Goal: Task Accomplishment & Management: Complete application form

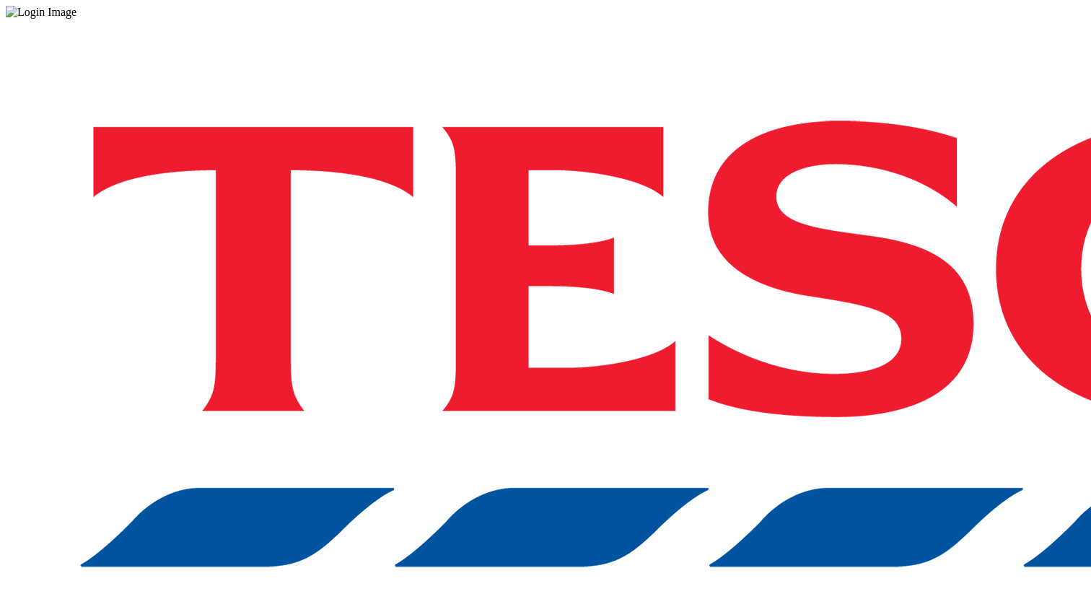
click at [847, 330] on div "Log in to the Spectra’s dashboard using [PERSON_NAME]’s credentials. If you don…" at bounding box center [546, 377] width 1080 height 717
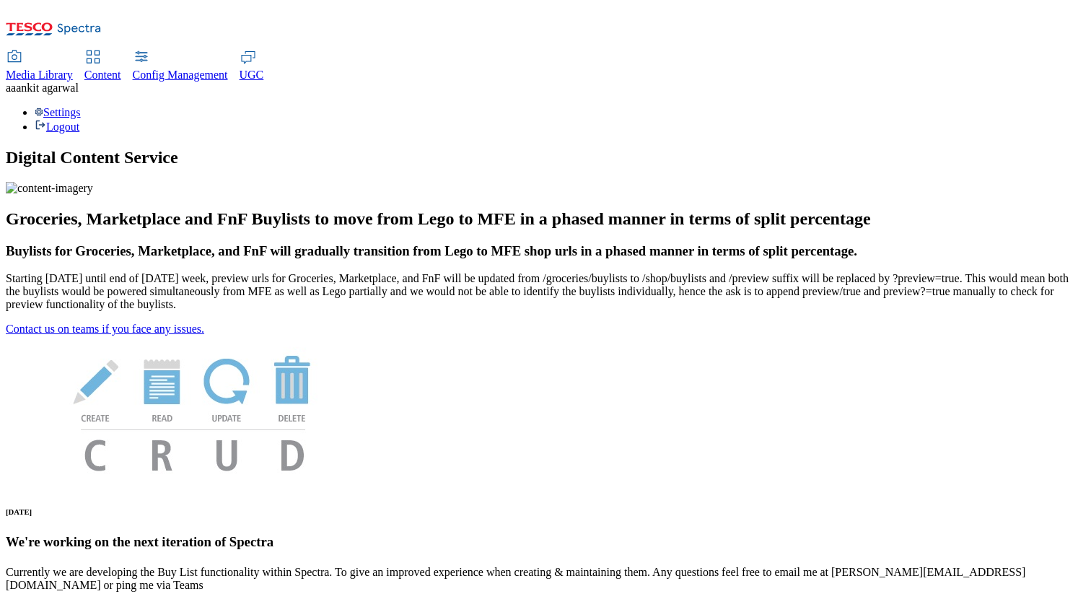
click at [79, 82] on span "ankit agarwal" at bounding box center [47, 88] width 63 height 12
click at [1043, 106] on div "Settings Logout" at bounding box center [546, 119] width 1080 height 27
click at [81, 106] on link "Settings" at bounding box center [58, 112] width 46 height 12
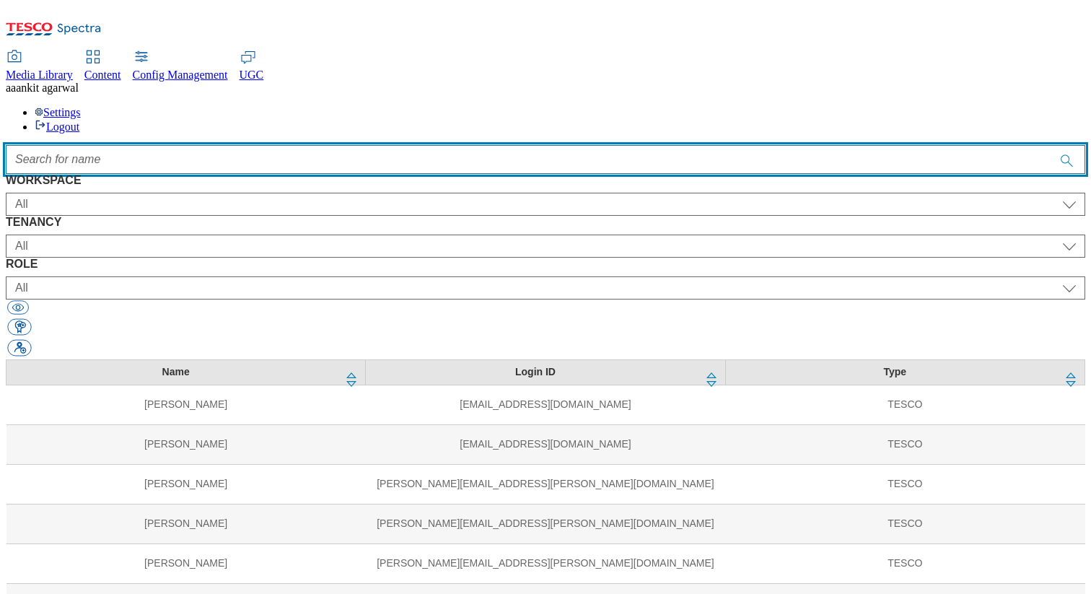
click at [459, 145] on input "Accessible label text" at bounding box center [546, 159] width 1080 height 29
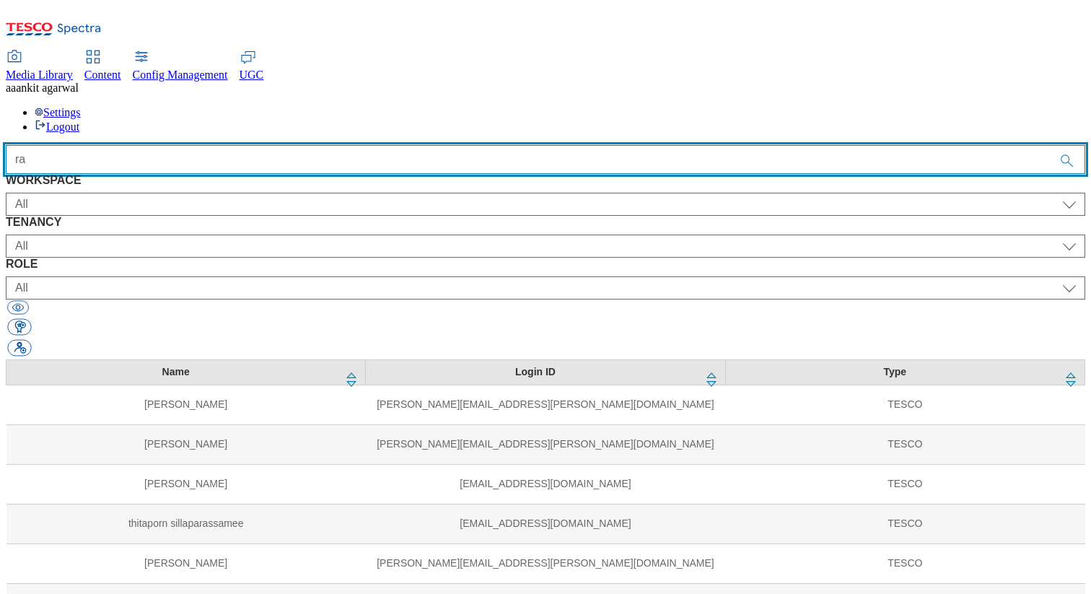
type input "r"
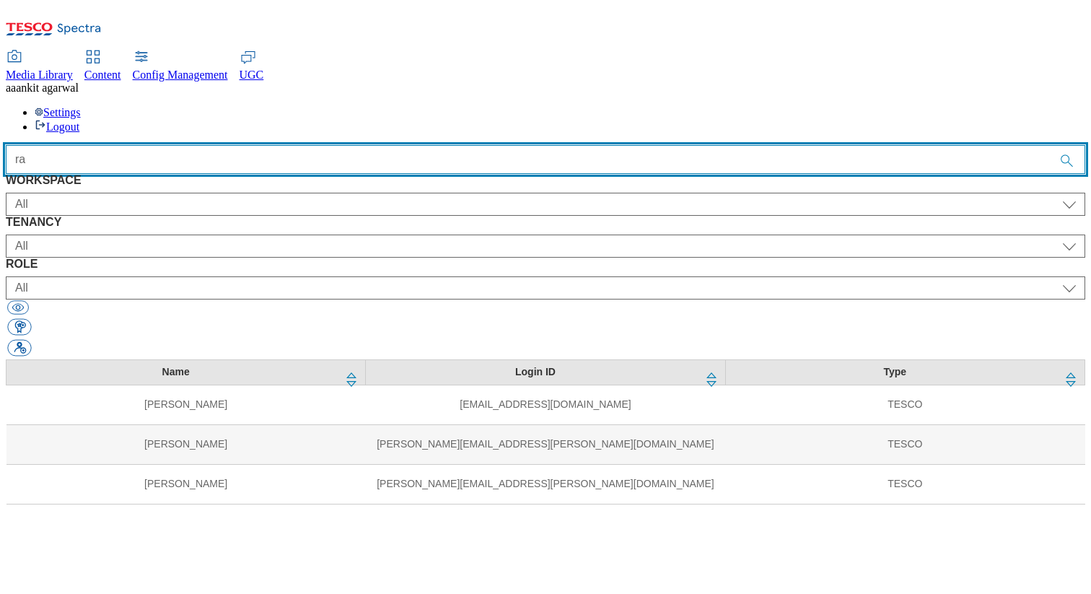
type input "r"
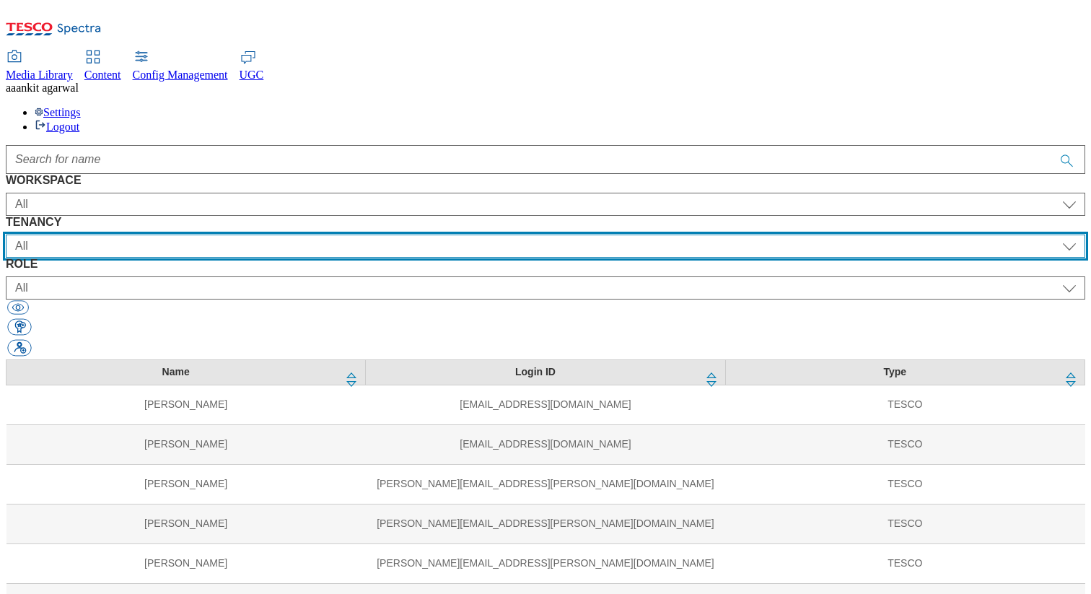
click at [486, 235] on select "All ALL All all CE Clubcard Boost UK Clubcard Marketing Clubcard ROI clubcard-b…" at bounding box center [546, 246] width 1080 height 23
click at [435, 235] on select "All ALL All all CE Clubcard Boost UK Clubcard Marketing Clubcard ROI clubcard-b…" at bounding box center [546, 246] width 1080 height 23
select select "flare-mca-uk"
click at [309, 235] on select "All ALL All all CE Clubcard Boost UK Clubcard Marketing Clubcard ROI clubcard-b…" at bounding box center [546, 246] width 1080 height 23
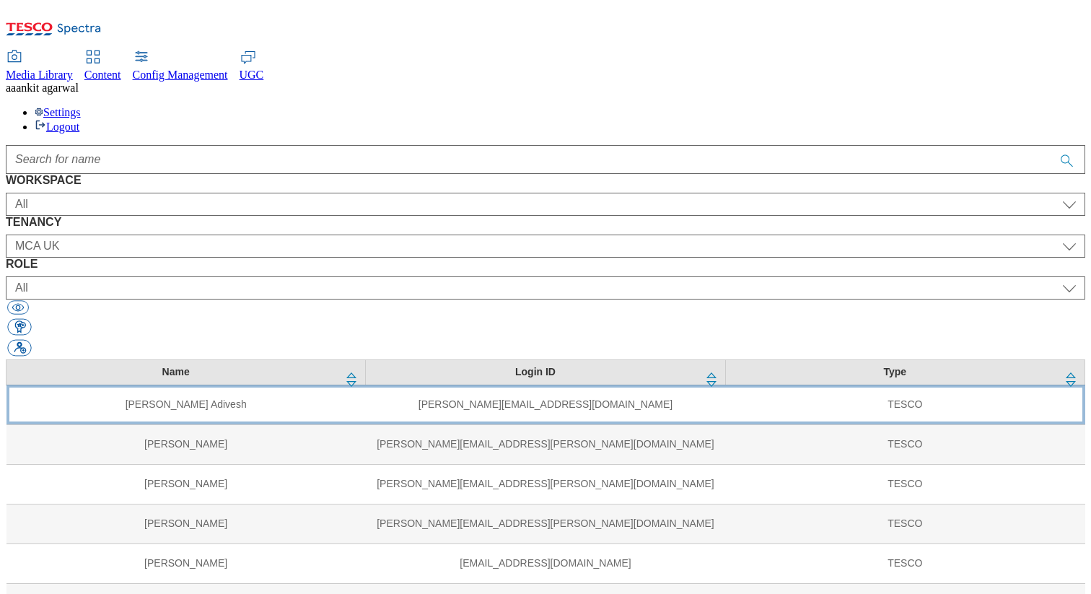
click at [345, 385] on td "Basavaraj Adivesh" at bounding box center [185, 405] width 359 height 40
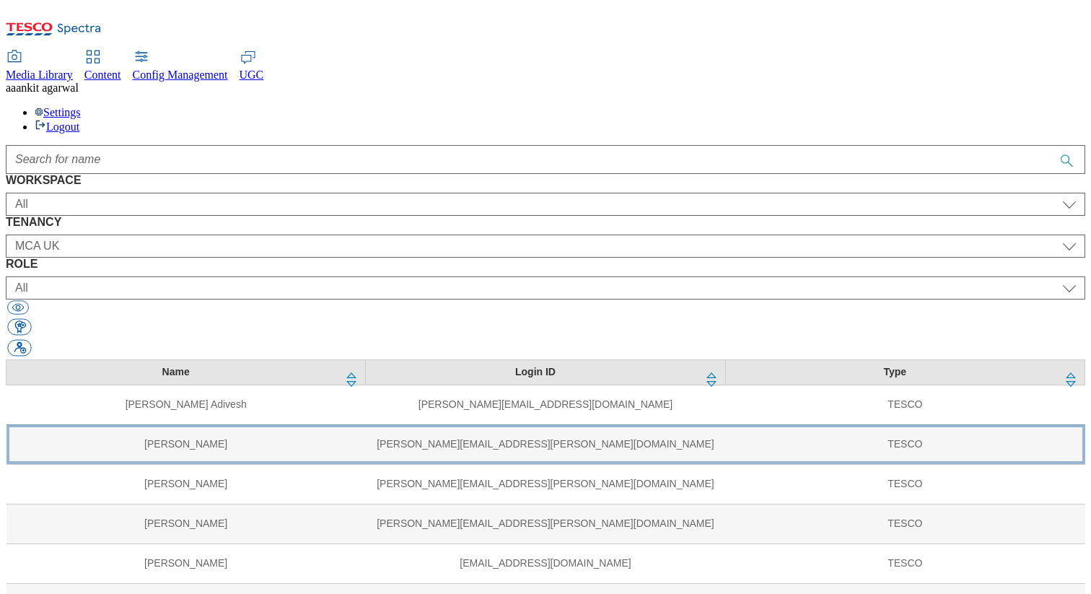
click at [344, 424] on td "[PERSON_NAME]" at bounding box center [185, 444] width 359 height 40
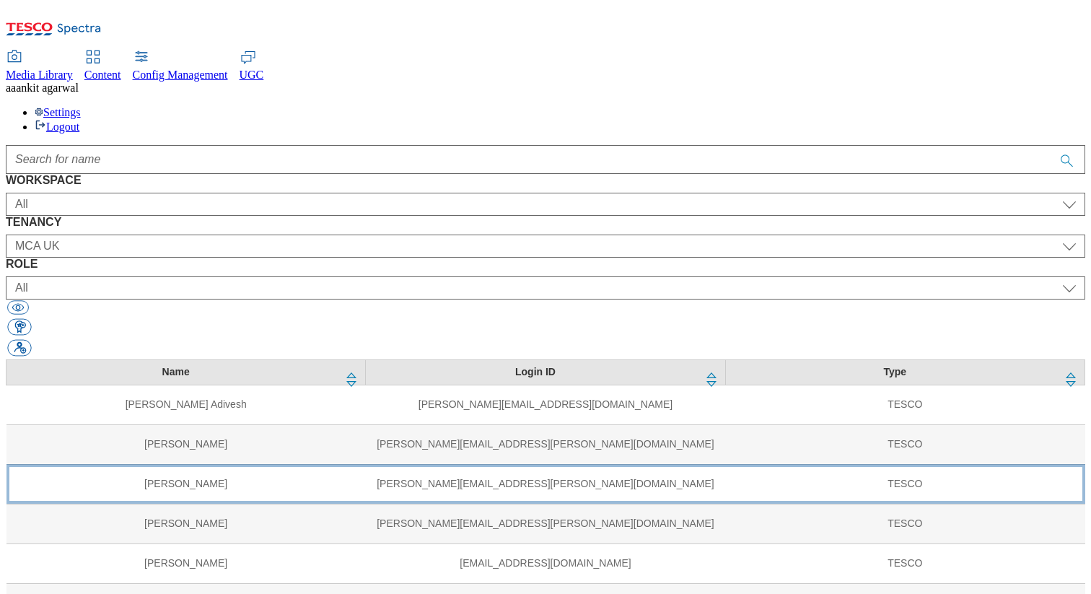
click at [366, 464] on td "[PERSON_NAME][EMAIL_ADDRESS][PERSON_NAME][DOMAIN_NAME]" at bounding box center [545, 484] width 359 height 40
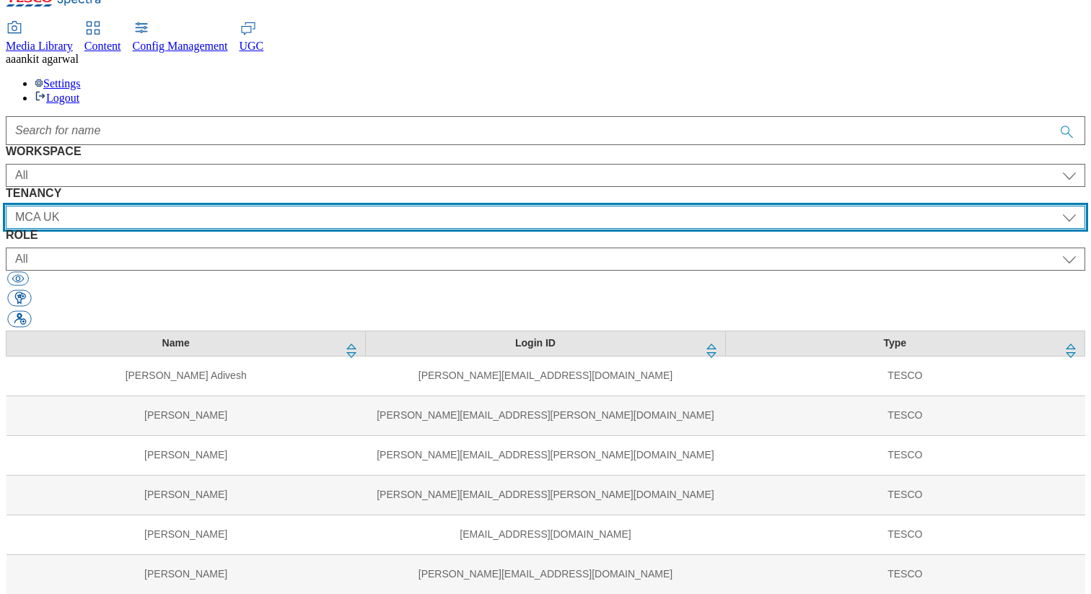
click at [450, 206] on select "All ALL All all CE Clubcard Boost UK Clubcard Marketing Clubcard ROI clubcard-b…" at bounding box center [546, 217] width 1080 height 23
click at [403, 206] on select "All ALL All all CE Clubcard Boost UK Clubcard Marketing Clubcard ROI clubcard-b…" at bounding box center [546, 217] width 1080 height 23
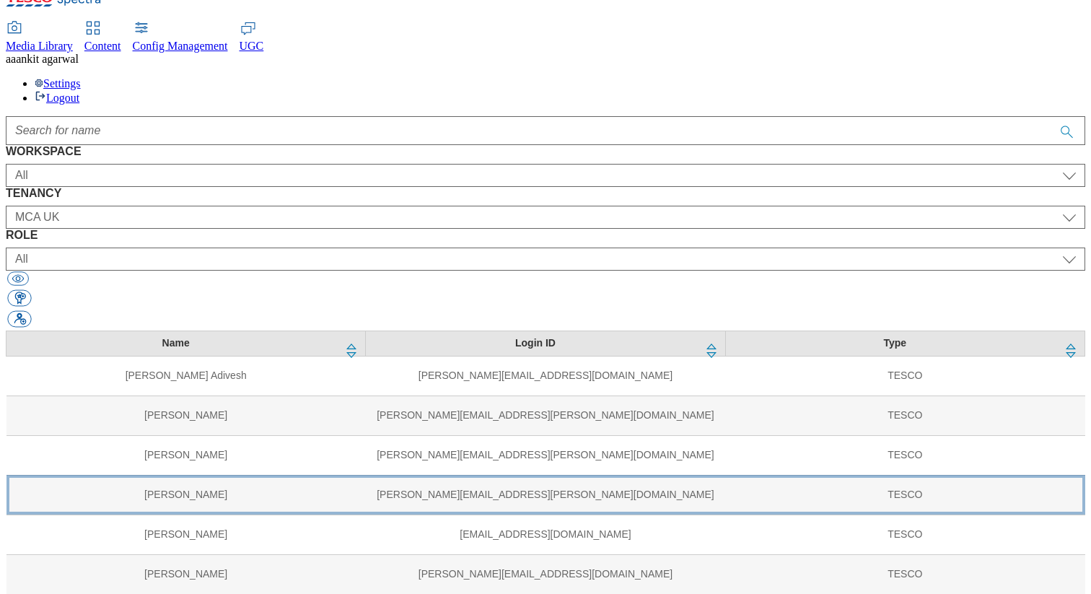
click at [373, 475] on td "[PERSON_NAME][EMAIL_ADDRESS][PERSON_NAME][DOMAIN_NAME]" at bounding box center [545, 495] width 359 height 40
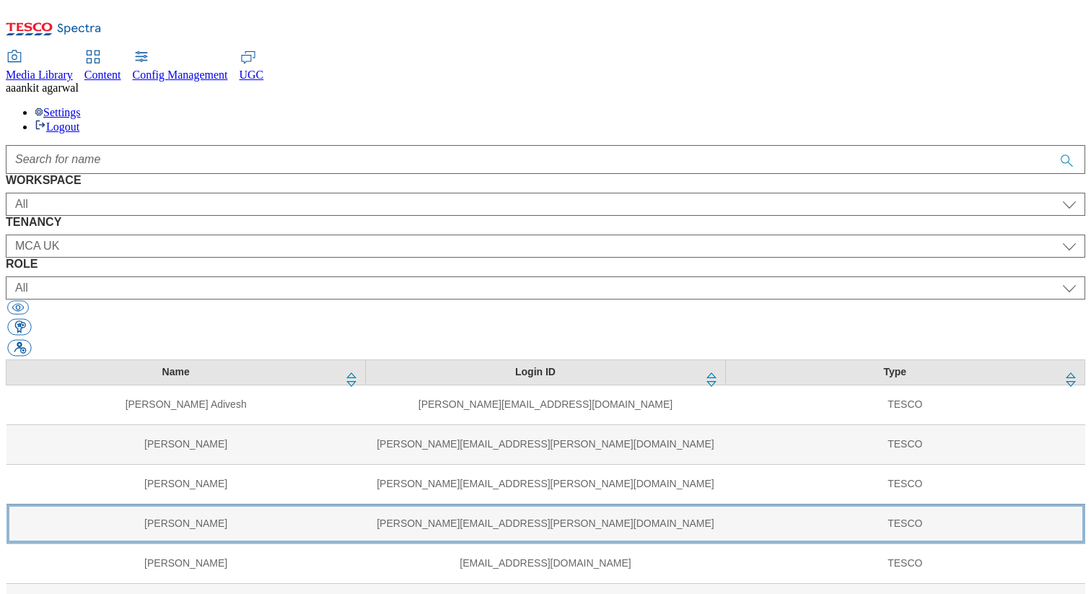
click at [366, 504] on td "[PERSON_NAME][EMAIL_ADDRESS][PERSON_NAME][DOMAIN_NAME]" at bounding box center [545, 524] width 359 height 40
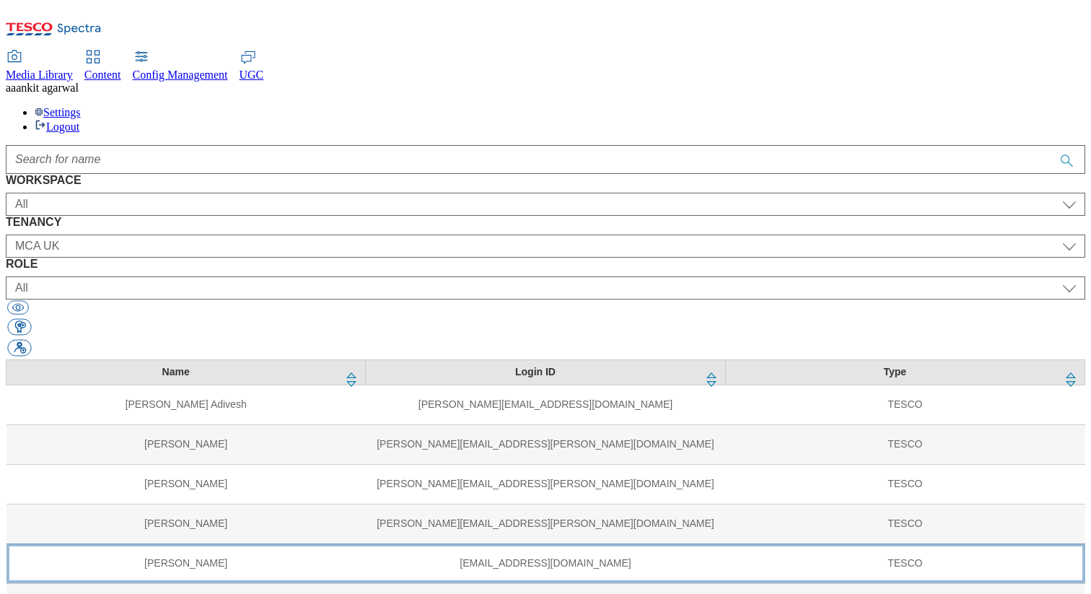
click at [366, 543] on td "[EMAIL_ADDRESS][DOMAIN_NAME]" at bounding box center [545, 563] width 359 height 40
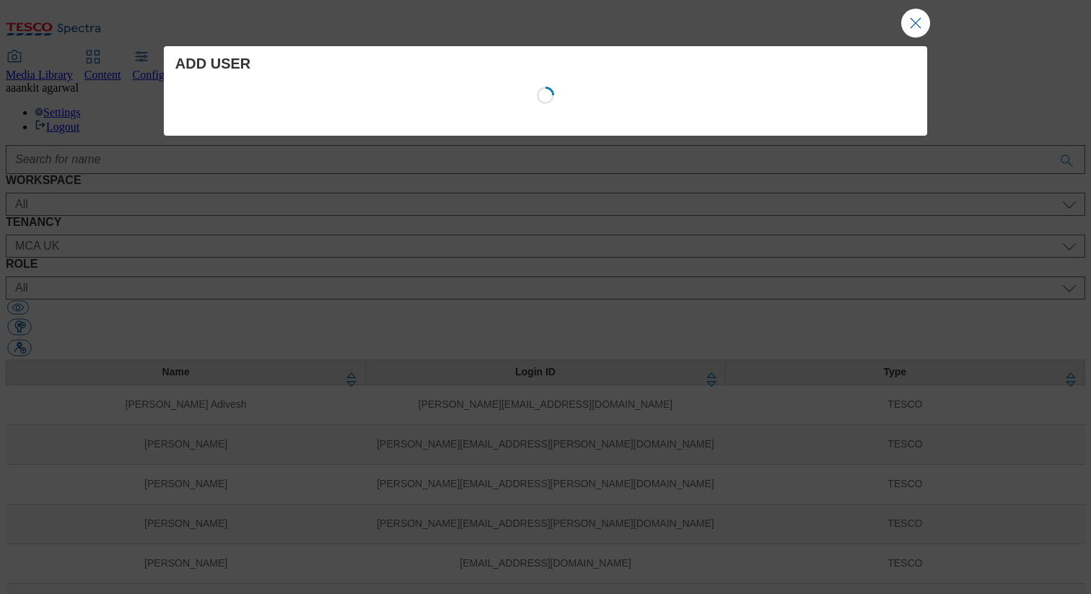
select select "Media"
select select "flare-mca-uk"
select select "content_designer"
select select "Media"
select select "flare-clubcard-boost-uk"
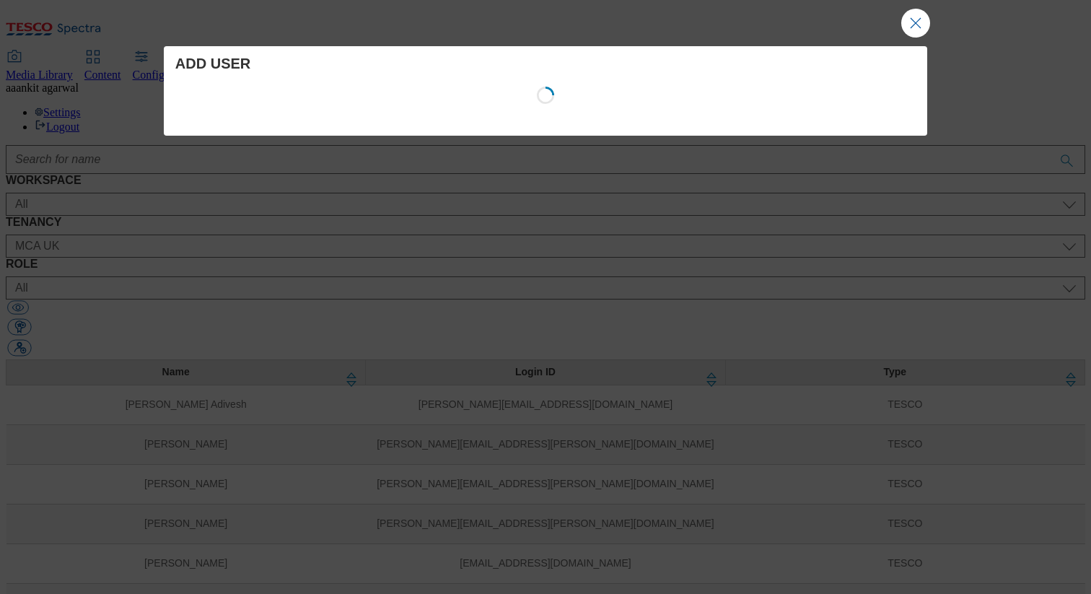
select select "guest"
select select "Media"
select select "flare-clubcard-mktg"
select select "content_designer"
select select "Media"
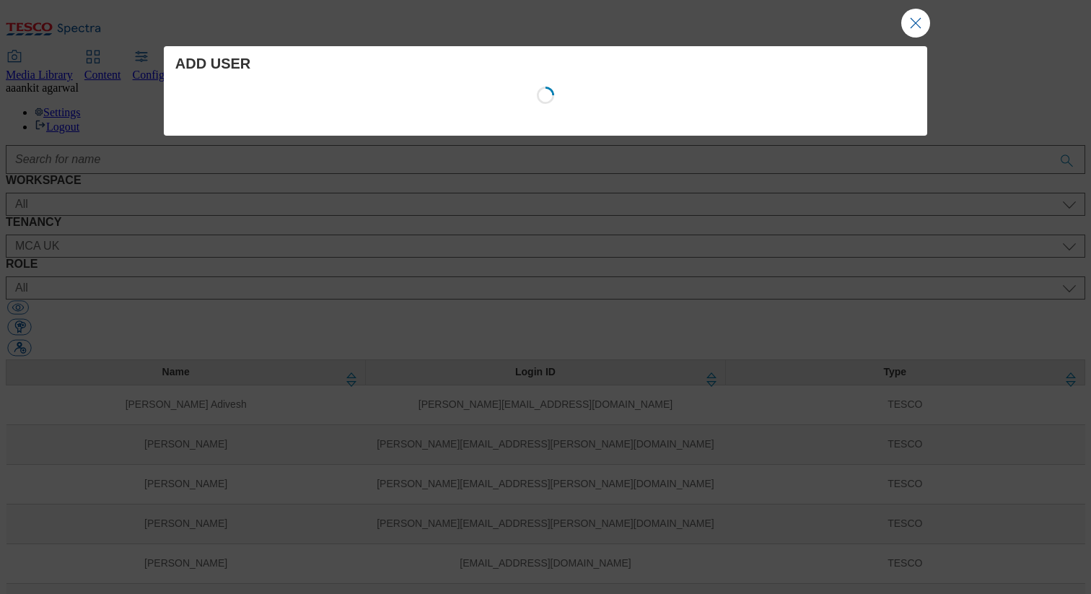
select select "flare-mca-th"
select select "content_designer"
select select "Media"
select select "flare-mca-my"
select select "content_designer"
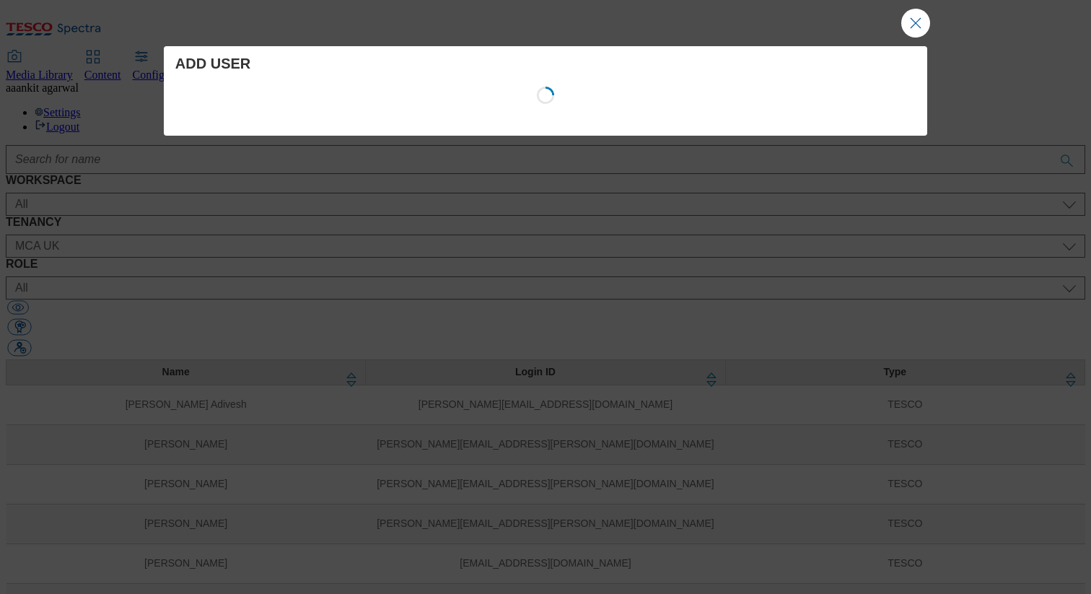
select select "Media"
select select "flare-mca-pl"
select select "content_designer"
select select "Media"
select select "flare-mca-sk"
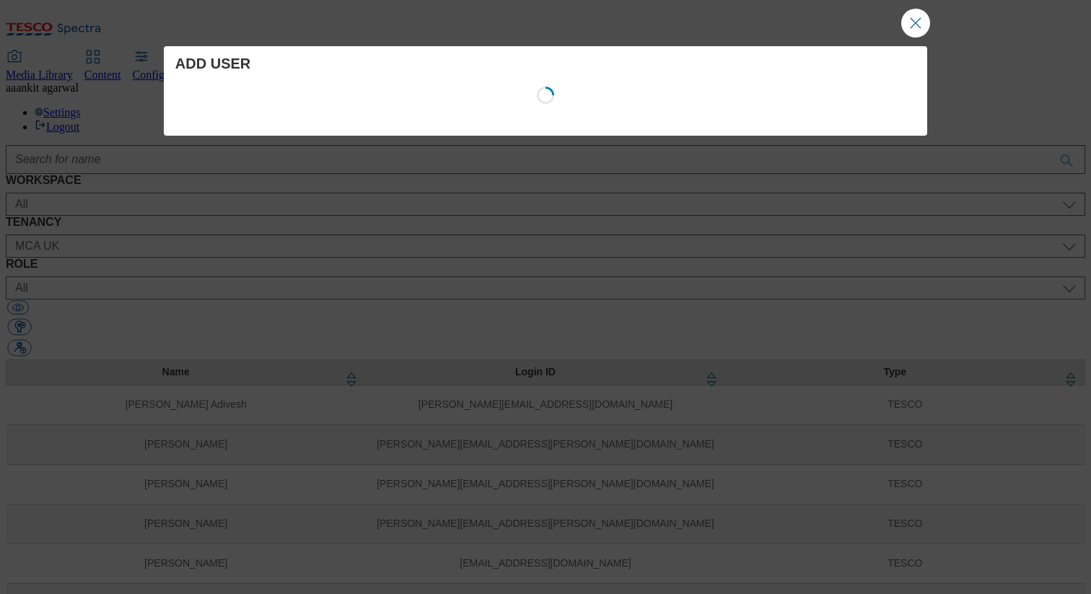
select select "content_designer"
select select "Media"
select select "flare-mca-cz"
select select "content_designer"
select select "Media"
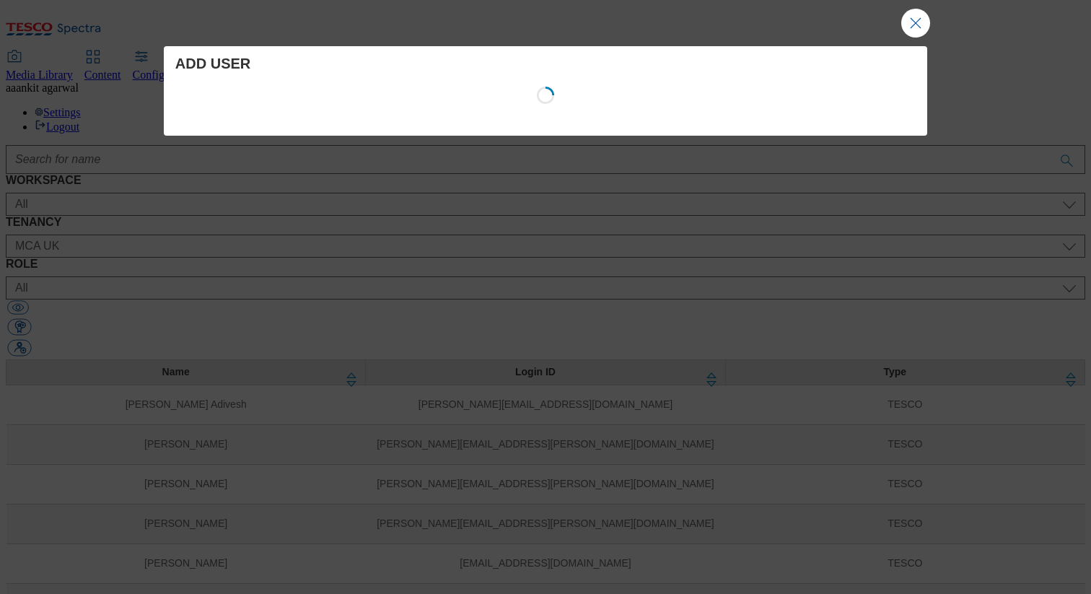
select select "flare-mca-hu"
select select "content_designer"
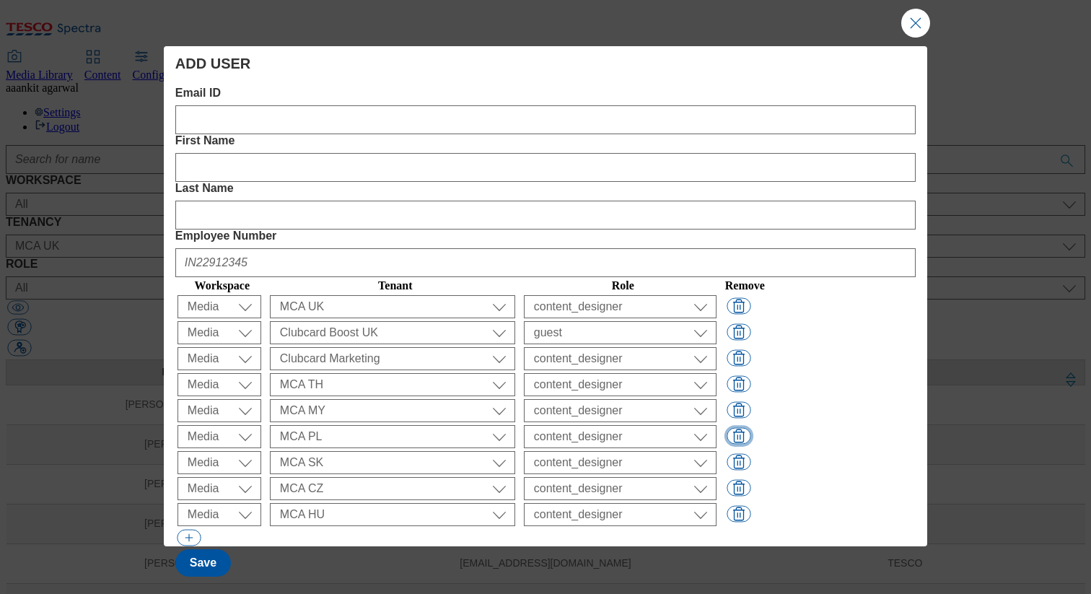
click at [751, 427] on button "Modal" at bounding box center [739, 435] width 24 height 17
select select "flare-mca-sk"
select select "flare-mca-cz"
select select "flare-mca-hu"
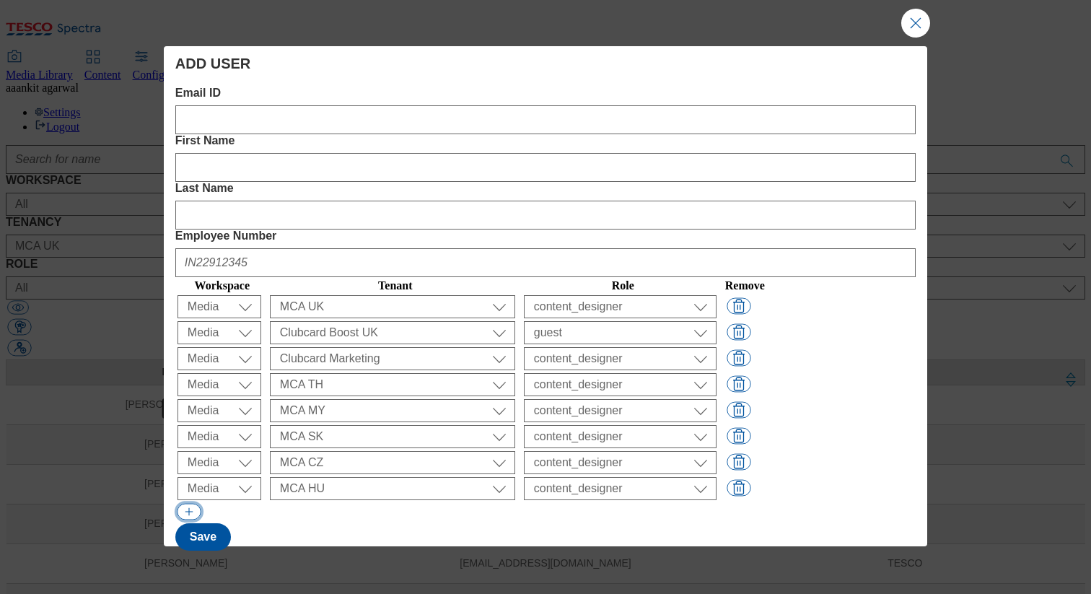
click at [183, 504] on button "Modal" at bounding box center [189, 512] width 24 height 17
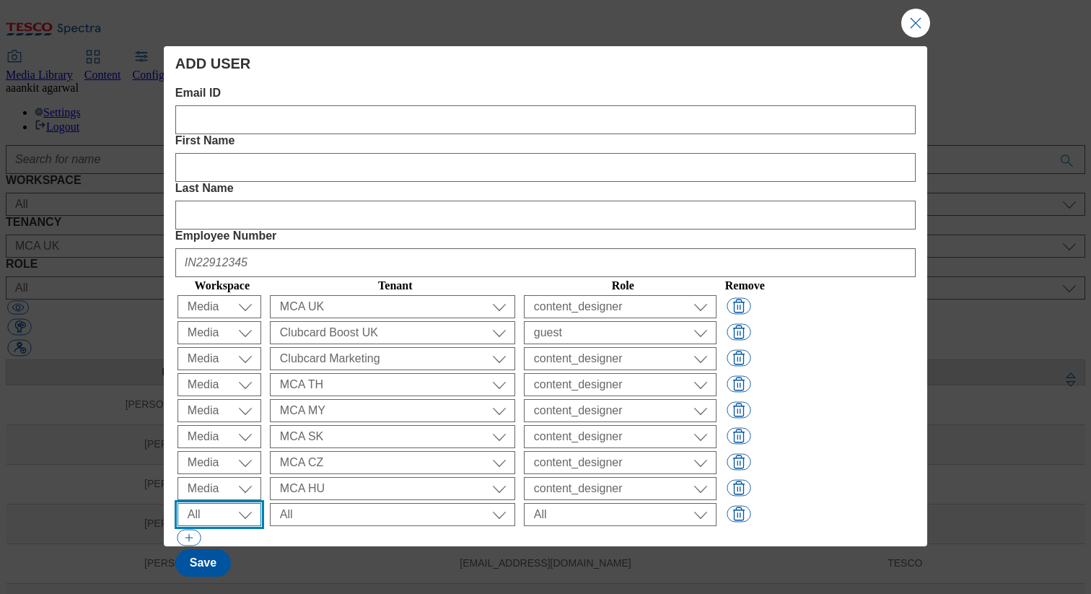
click at [252, 503] on select "All Content Media Spectra UGC Config" at bounding box center [220, 514] width 84 height 23
select select "Media"
click at [180, 503] on select "All Content Media Spectra UGC Config" at bounding box center [220, 514] width 84 height 23
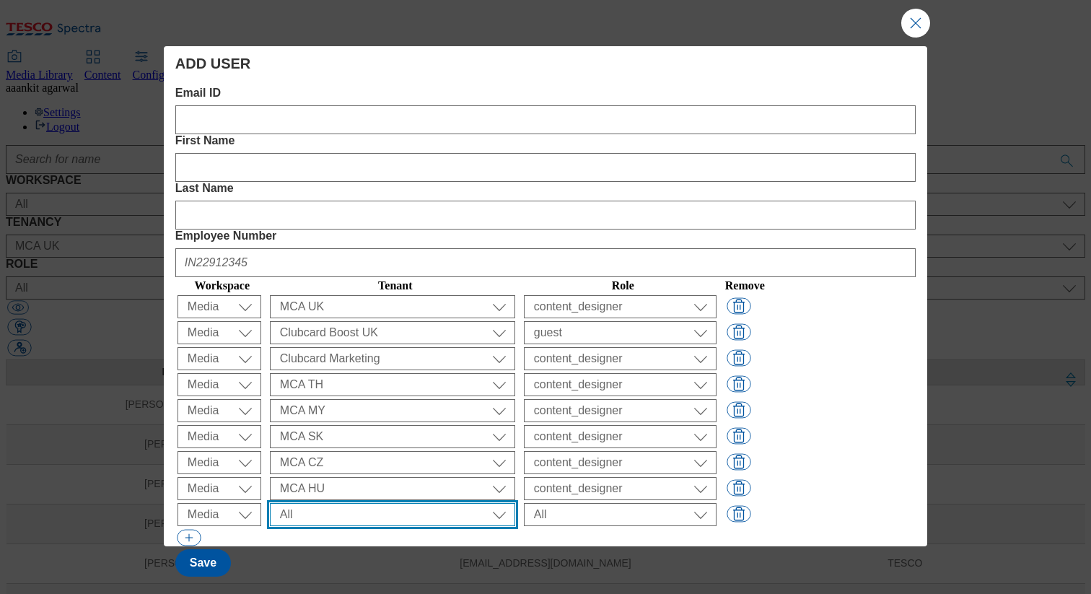
click at [381, 503] on select "All ALL All all CE Clubcard Boost UK Clubcard Marketing Clubcard ROI clubcard-b…" at bounding box center [392, 514] width 245 height 23
select select "flare-mca-roi"
click at [314, 503] on select "All ALL All all CE Clubcard Boost UK Clubcard Marketing Clubcard ROI clubcard-b…" at bounding box center [392, 514] width 245 height 23
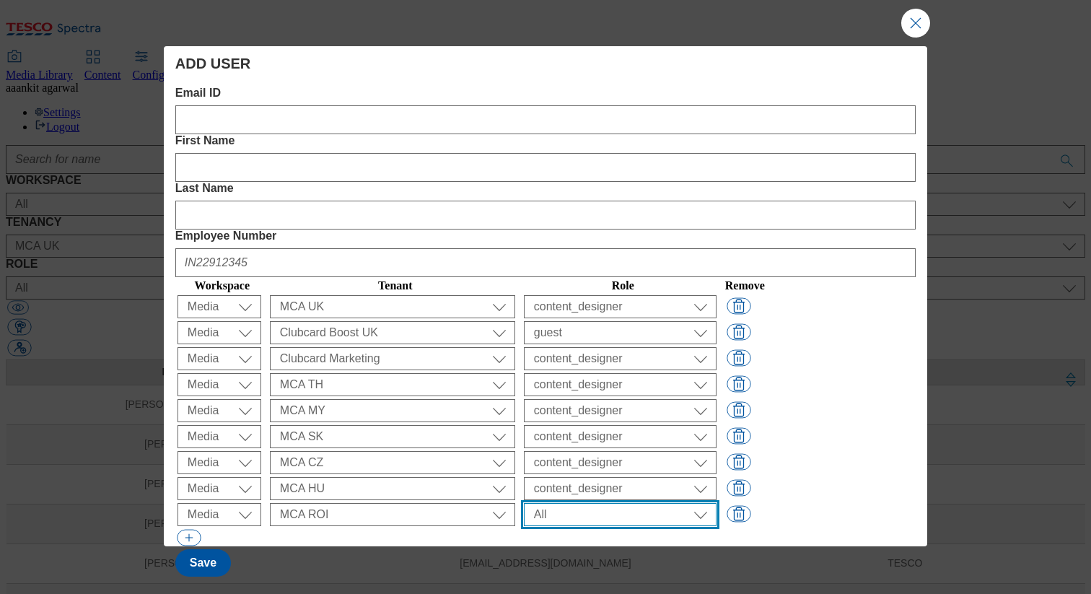
click at [665, 503] on select "All content_designer content_editor content_read developer guest media_admin mo…" at bounding box center [620, 514] width 193 height 23
select select "content_designer"
click at [565, 503] on select "All content_designer content_editor content_read developer guest media_admin mo…" at bounding box center [620, 514] width 193 height 23
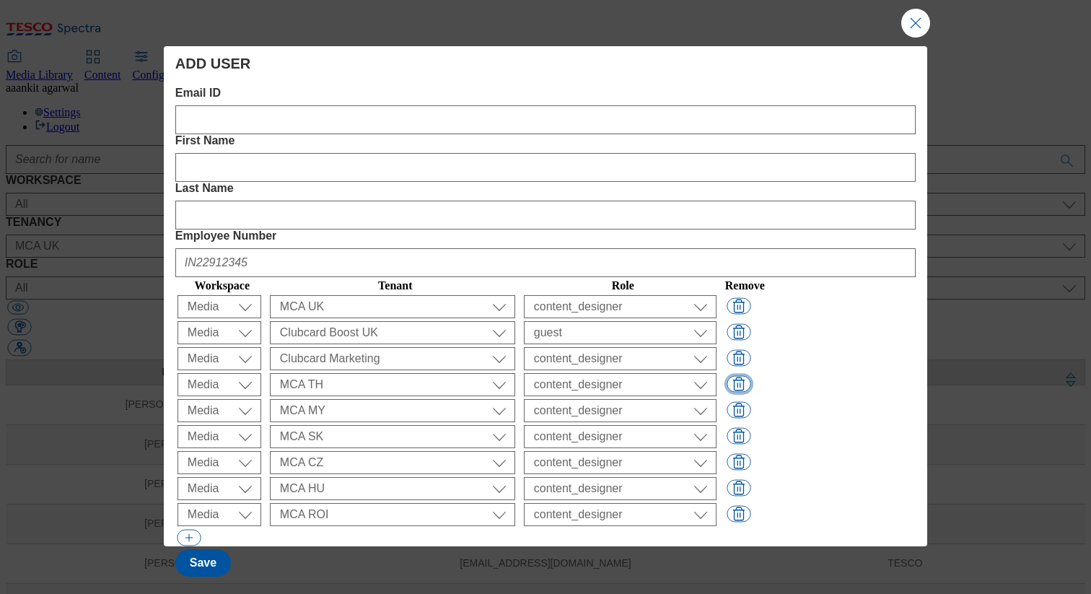
click at [751, 375] on button "Modal" at bounding box center [739, 383] width 24 height 17
select select "flare-mca-my"
select select "flare-mca-sk"
select select "flare-mca-cz"
select select "flare-mca-hu"
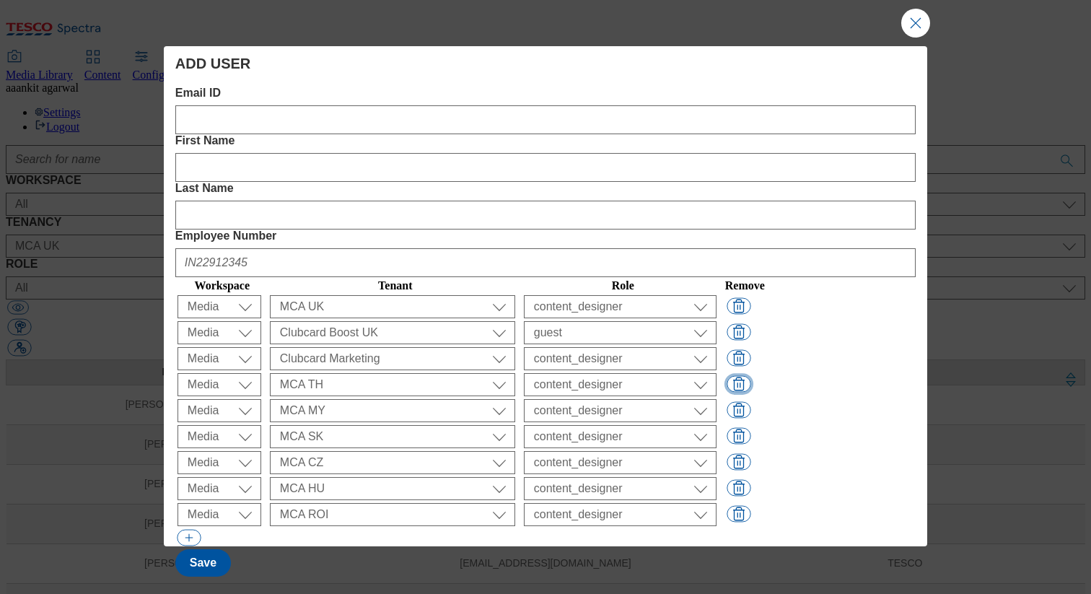
select select "flare-mca-roi"
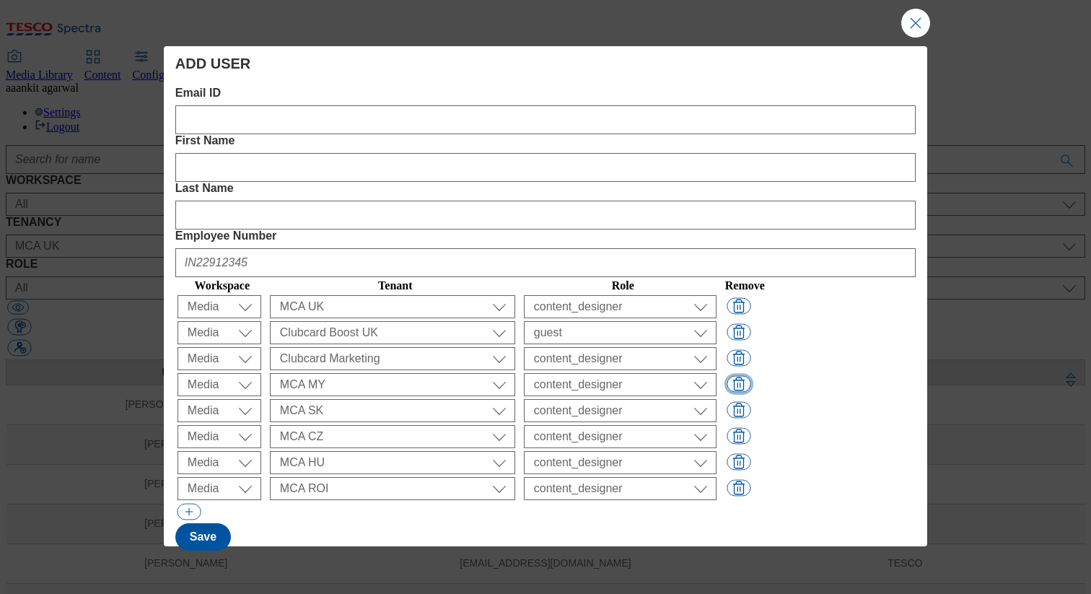
click at [751, 375] on button "Modal" at bounding box center [739, 383] width 24 height 17
select select "flare-mca-sk"
select select "flare-mca-cz"
select select "flare-mca-hu"
select select "flare-mca-roi"
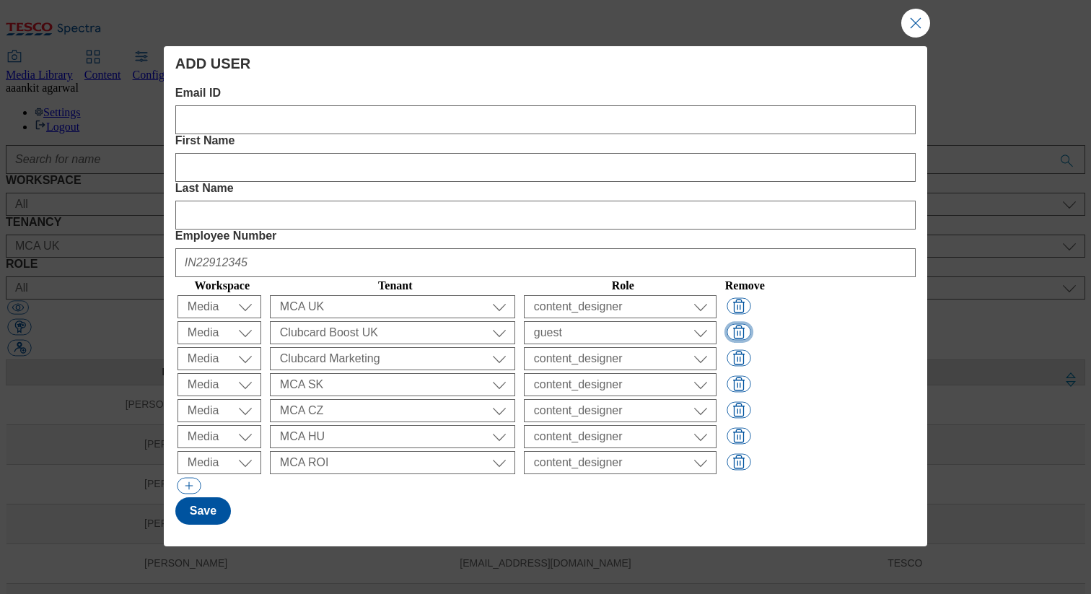
click at [751, 323] on button "Modal" at bounding box center [739, 331] width 24 height 17
select select "flare-clubcard-mktg"
select select "content_designer"
select select "flare-mca-sk"
select select "flare-mca-cz"
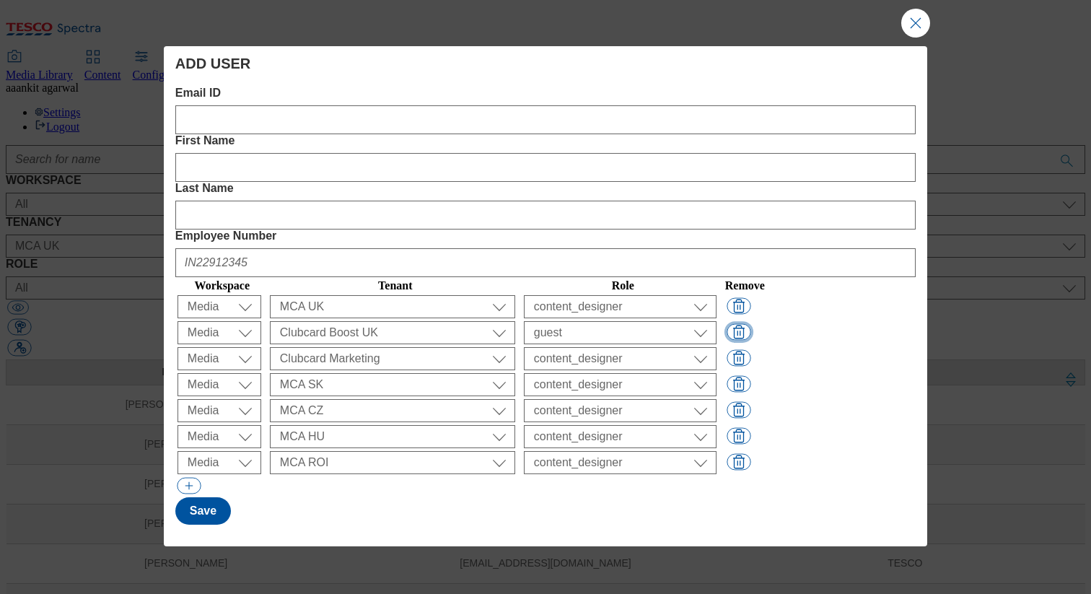
select select "flare-mca-hu"
select select "flare-mca-roi"
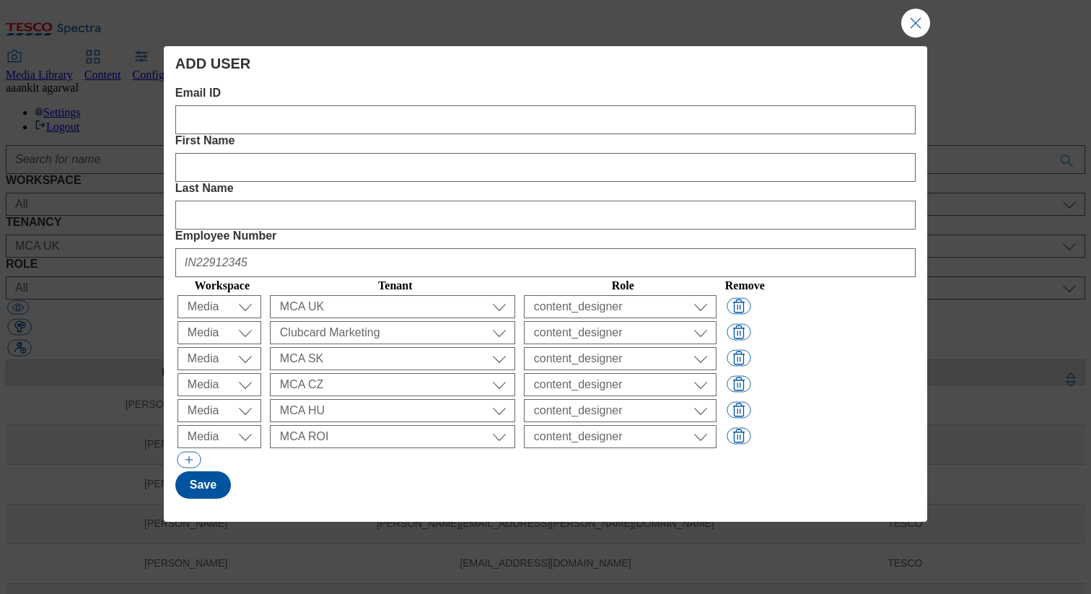
click at [390, 147] on div "Modal" at bounding box center [545, 164] width 740 height 35
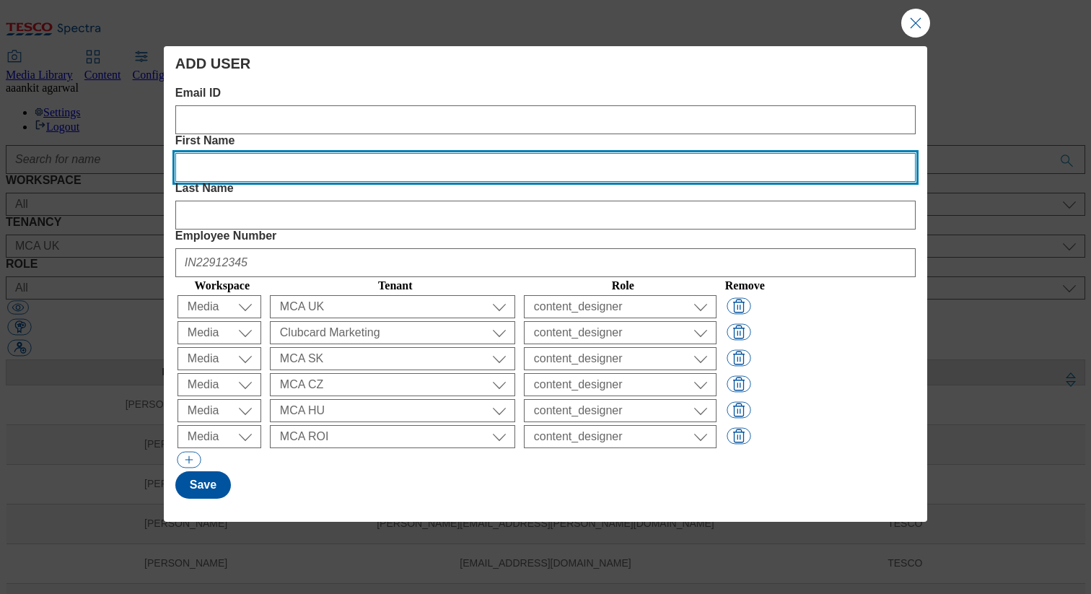
click at [393, 153] on Name "First Name" at bounding box center [545, 167] width 740 height 29
paste Name "Ragul"
type Name "Ragul"
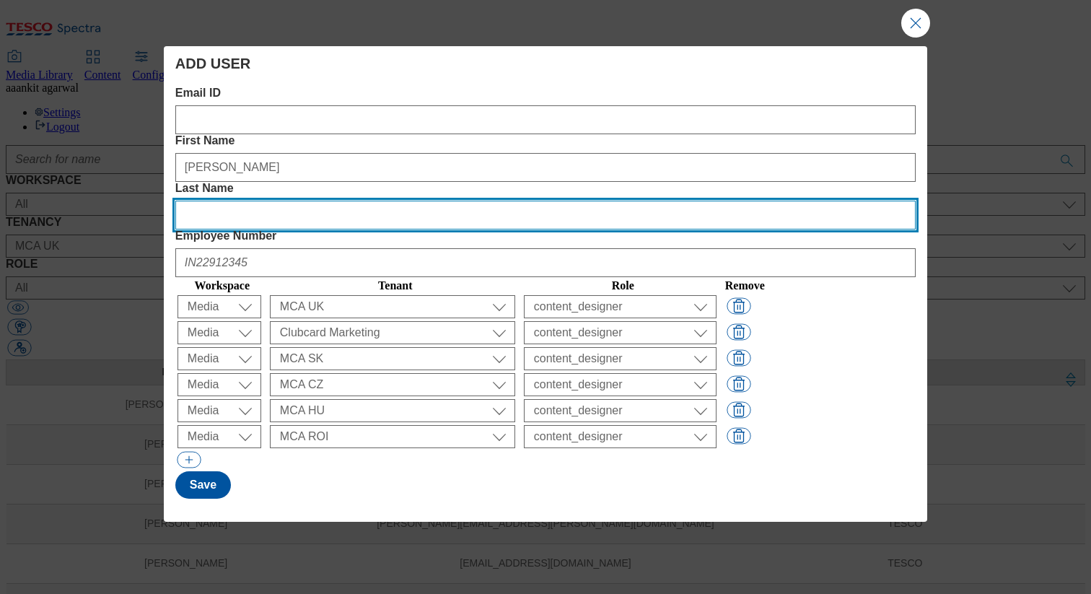
click at [652, 201] on Name "Last Name" at bounding box center [545, 215] width 740 height 29
paste Name "Murugesan"
type Name "Murugesan"
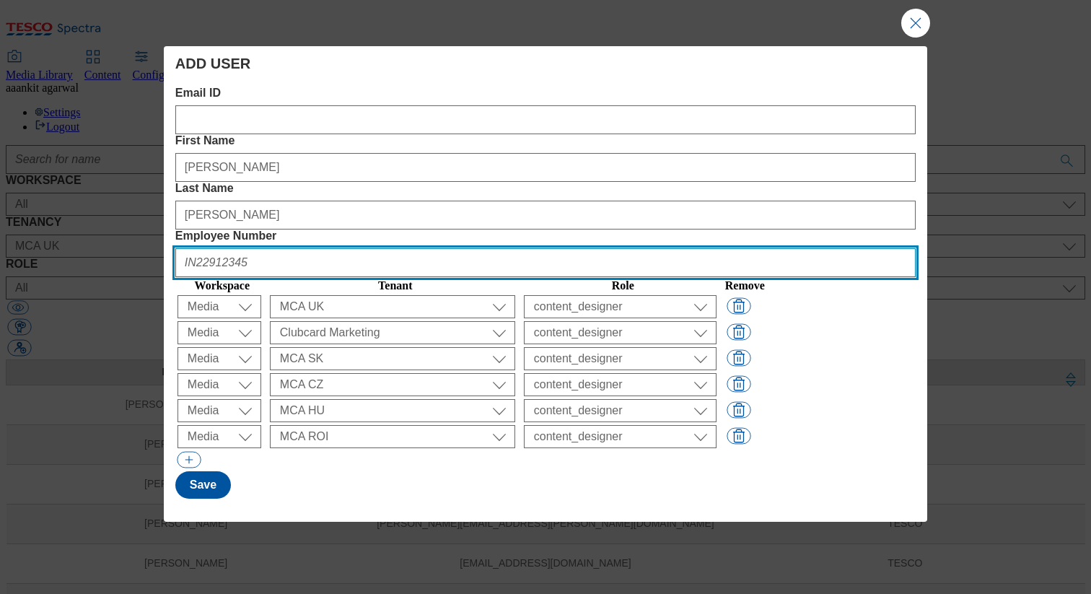
click at [785, 248] on Number "Employee Number" at bounding box center [545, 262] width 740 height 29
paste Number "IN45931219"
type Number "IN45931219"
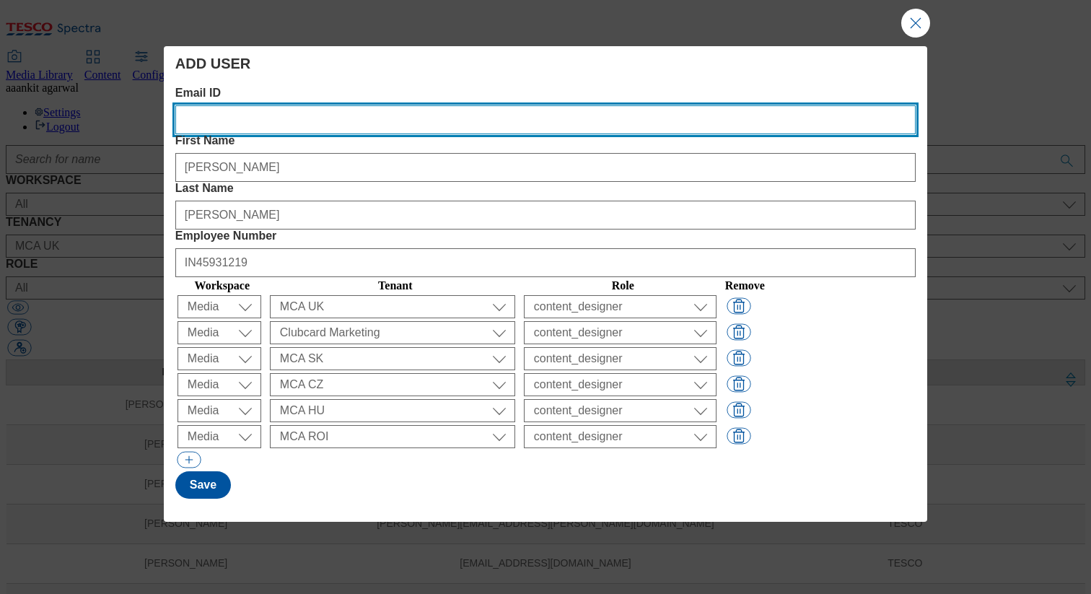
click at [299, 118] on ID "Email ID" at bounding box center [545, 119] width 740 height 29
paste ID "[PERSON_NAME][EMAIL_ADDRESS][PERSON_NAME][DOMAIN_NAME]"
type ID "[PERSON_NAME][EMAIL_ADDRESS][PERSON_NAME][DOMAIN_NAME]"
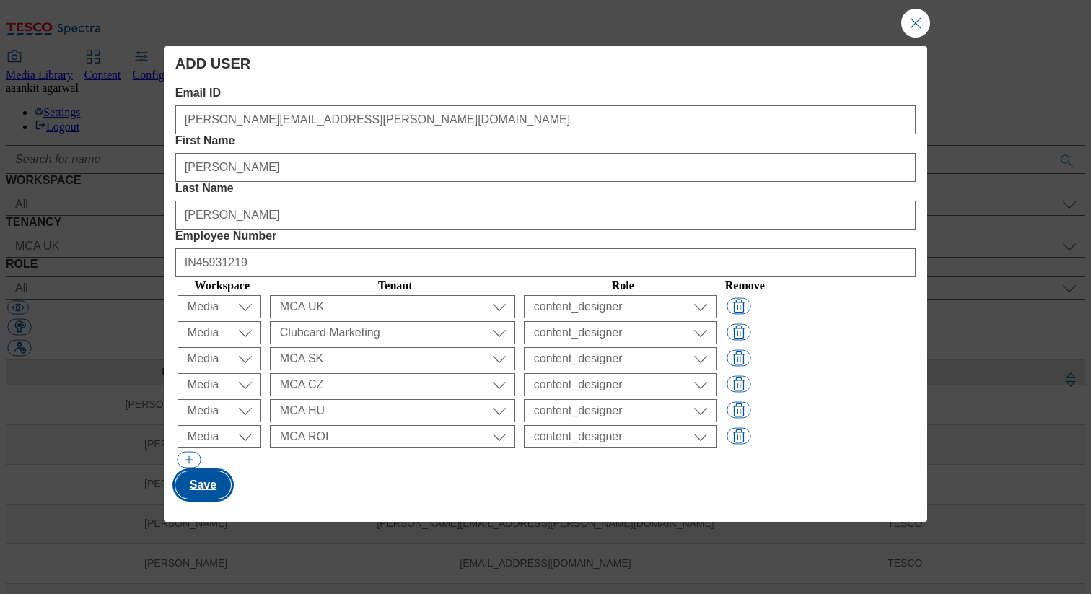
click at [200, 471] on button "Save" at bounding box center [203, 484] width 56 height 27
select select "flare-clubcard-boost-uk"
select select "guest"
select select "flare-clubcard-mktg"
select select "flare-mca-th"
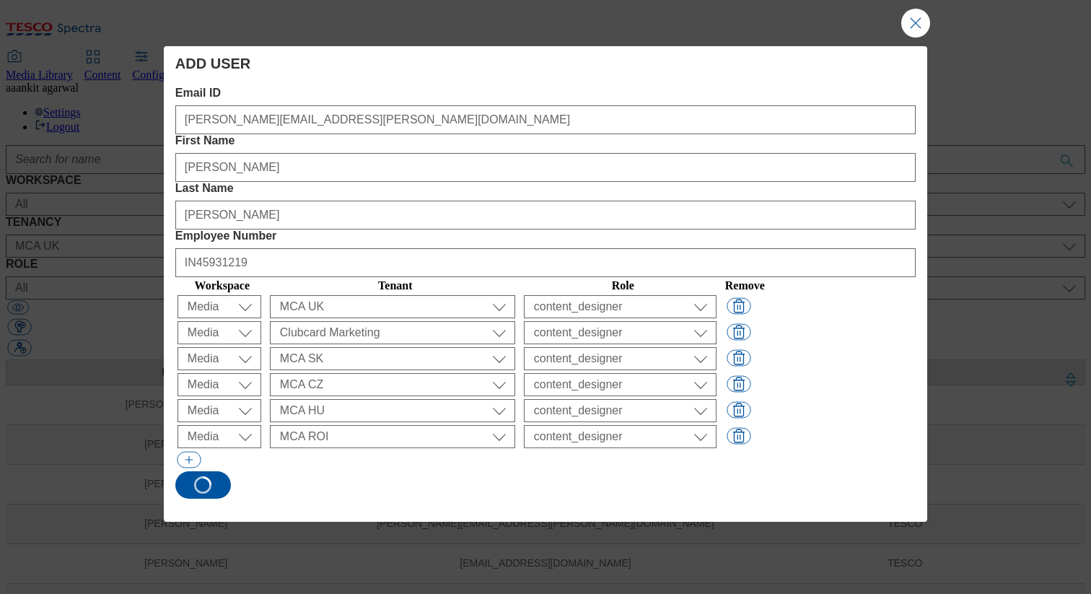
select select "flare-mca-my"
select select "flare-mca-pl"
select select "Media"
select select "flare-mca-sk"
select select "content_designer"
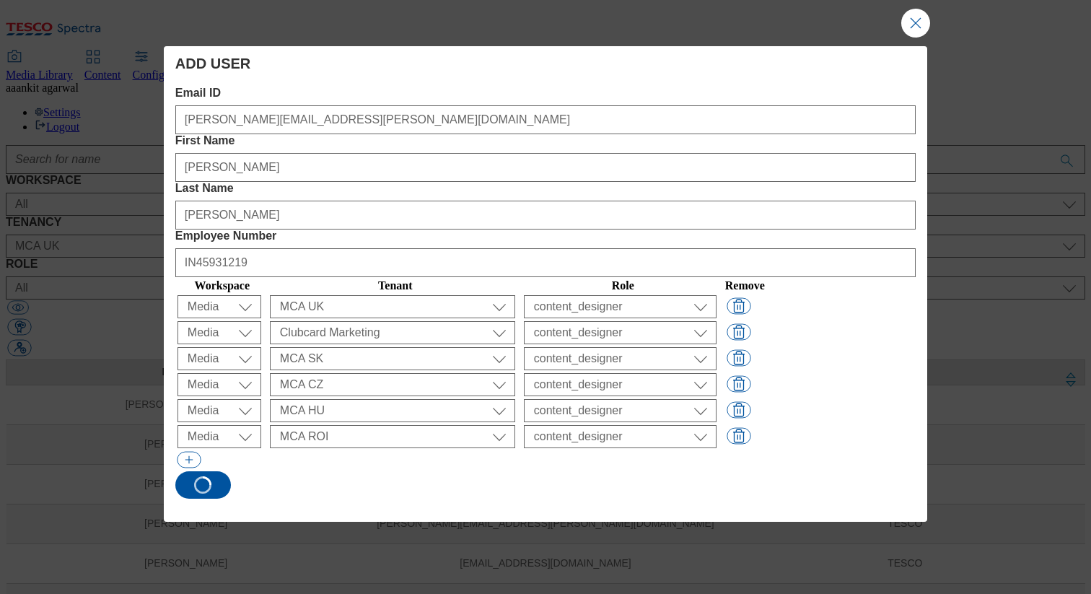
select select "Media"
select select "flare-mca-cz"
select select "content_designer"
select select "Media"
select select "flare-mca-hu"
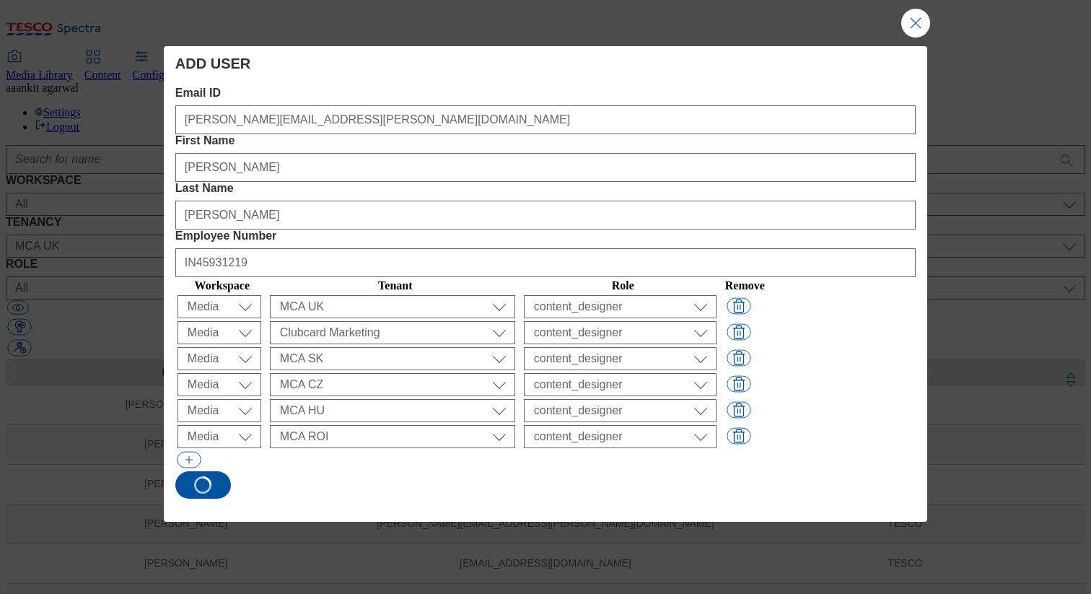
select select "content_designer"
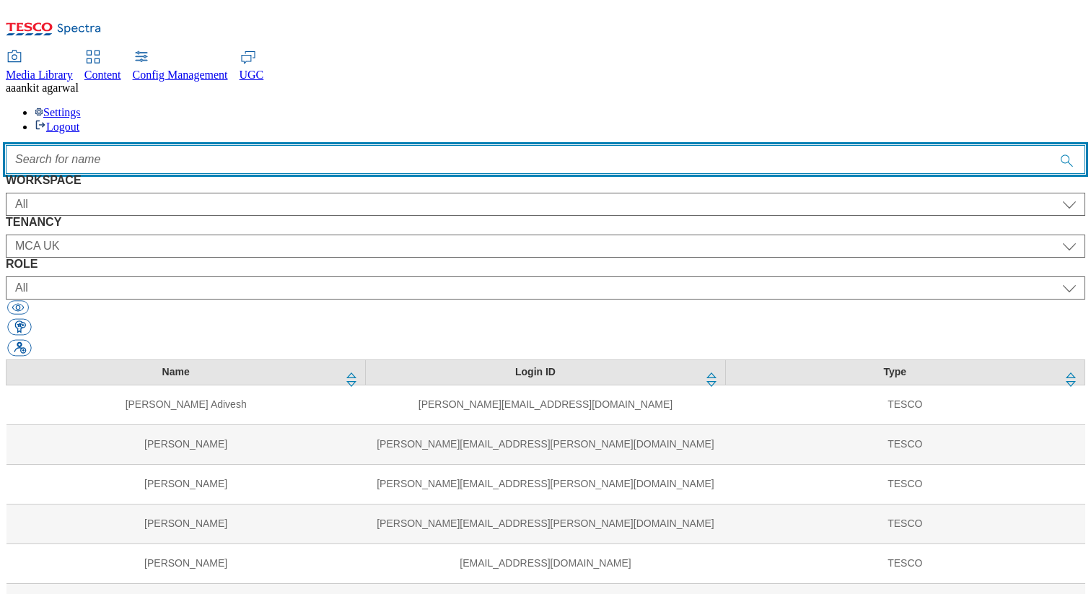
click at [388, 145] on input "Accessible label text" at bounding box center [546, 159] width 1080 height 29
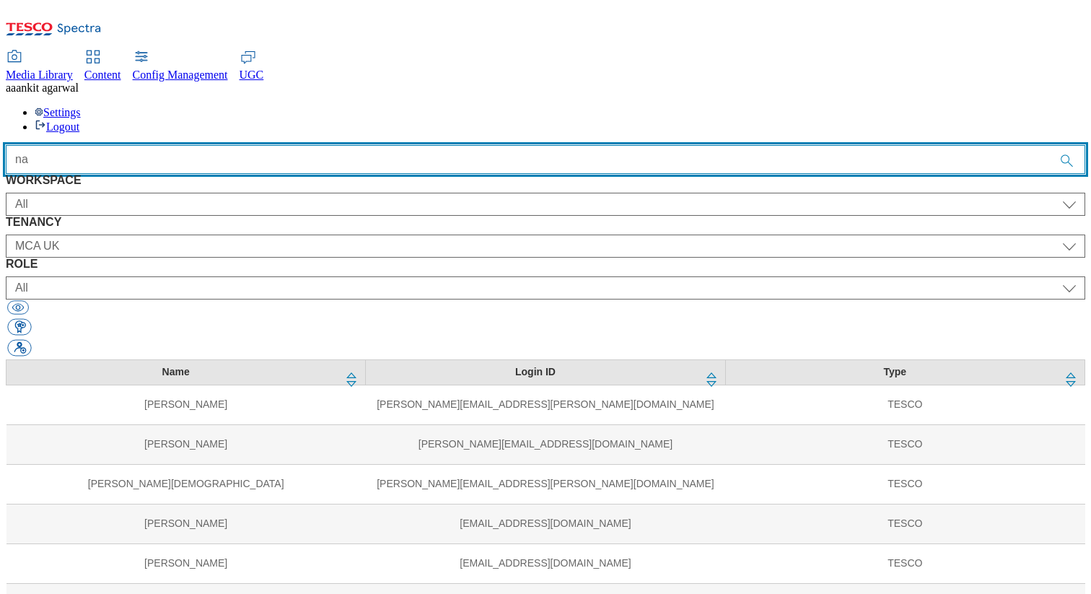
type input "n"
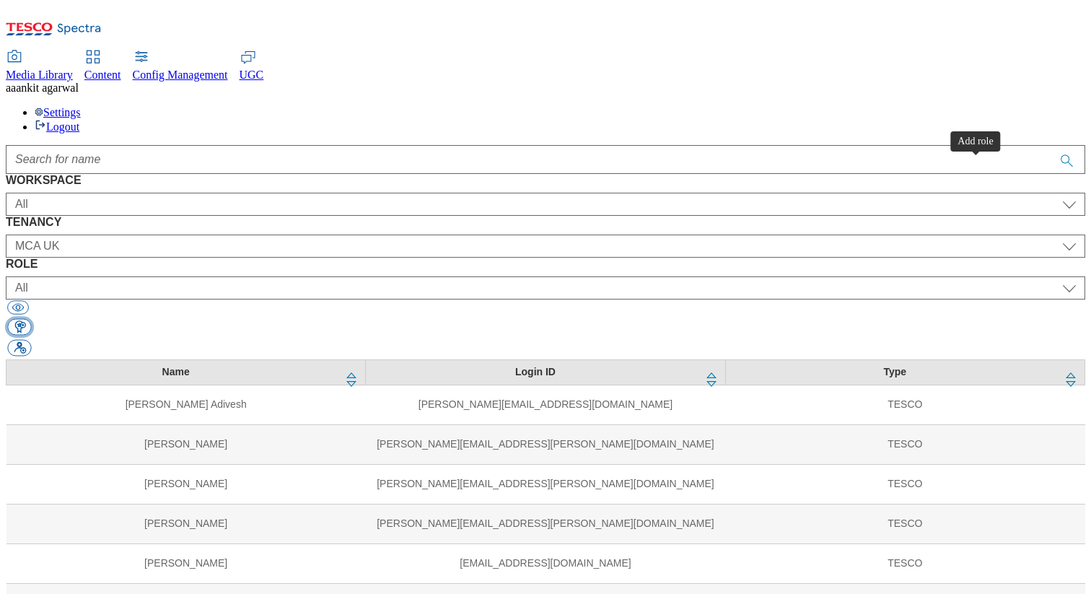
click at [31, 319] on button "button" at bounding box center [19, 327] width 24 height 17
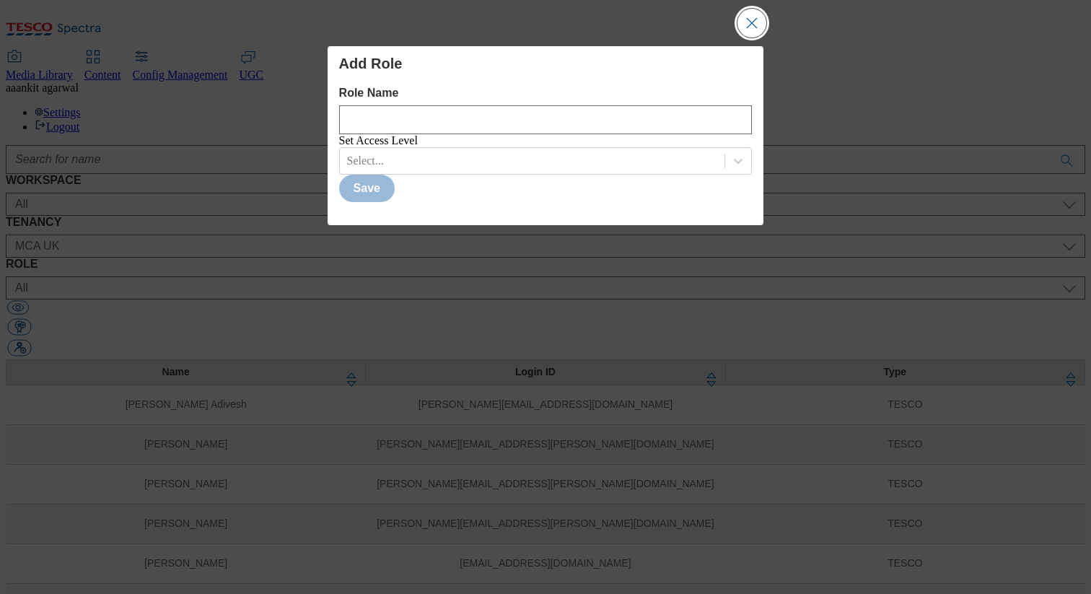
click at [761, 27] on button "Close Modal" at bounding box center [752, 23] width 29 height 29
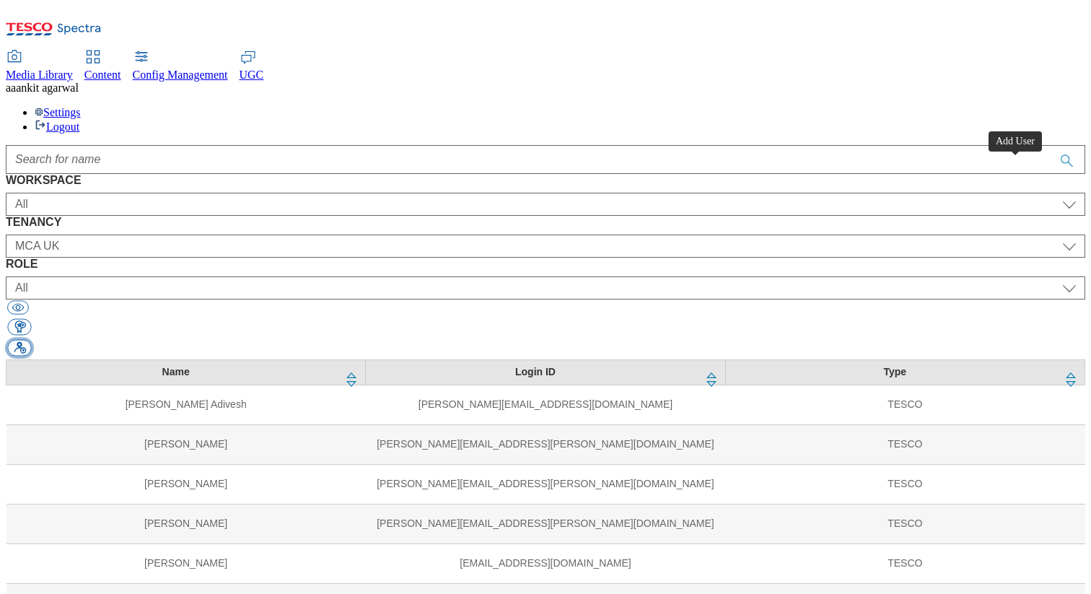
click at [31, 340] on button "button" at bounding box center [19, 348] width 24 height 17
select select "Content"
select select "CZ"
select select "content_designer"
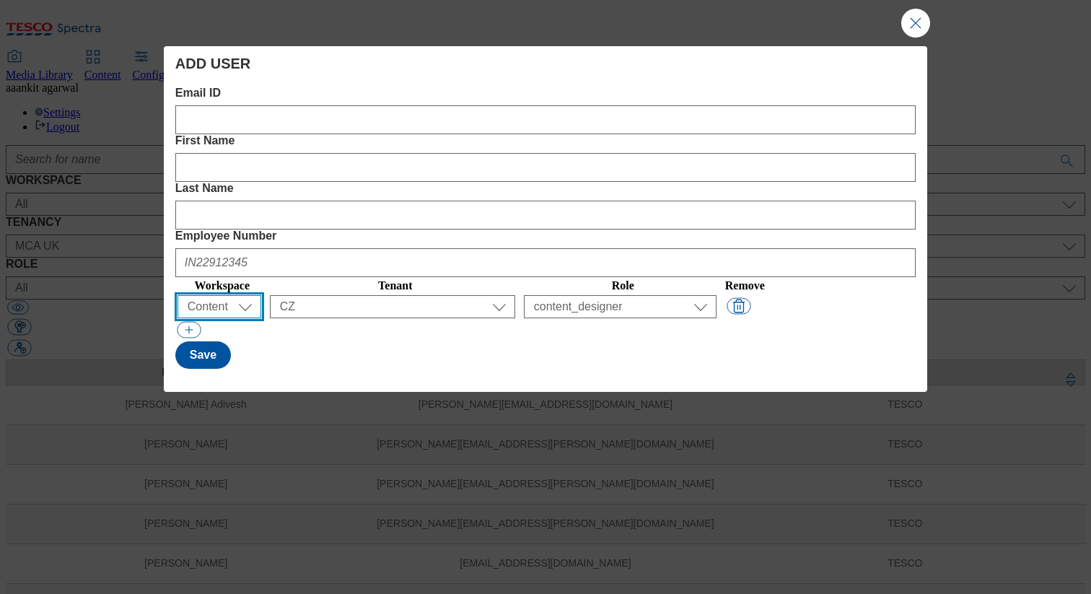
click at [258, 295] on select "All Content Media Spectra UGC Config" at bounding box center [220, 306] width 84 height 23
select select "UGC"
click at [180, 295] on select "All Content Media Spectra UGC Config" at bounding box center [220, 306] width 84 height 23
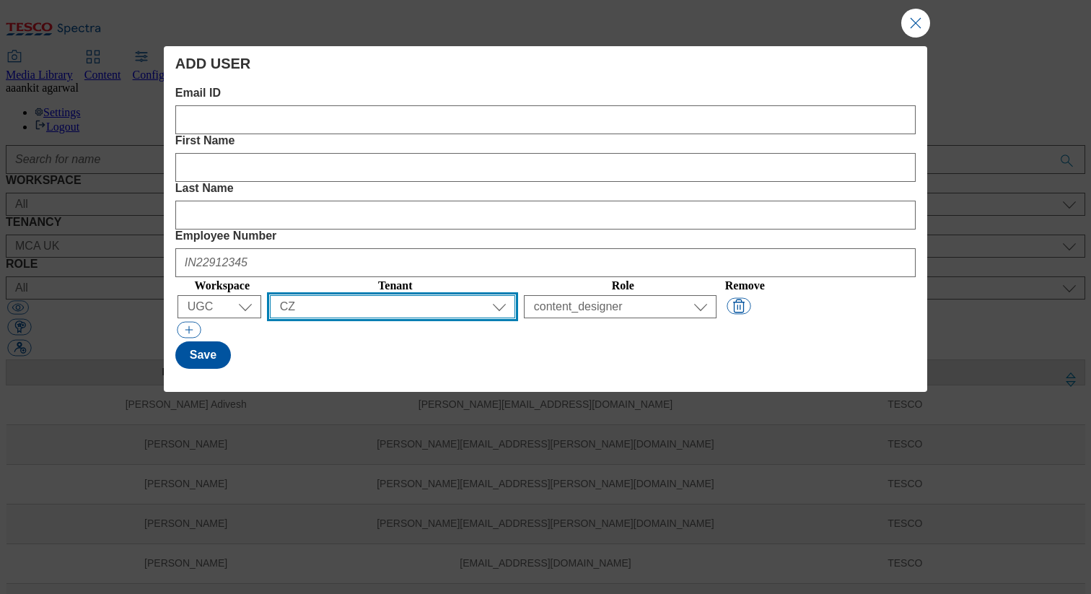
click at [403, 295] on select "All ALL All all CE Clubcard Boost UK Clubcard Marketing Clubcard ROI clubcard-b…" at bounding box center [392, 306] width 245 height 23
select select "ghs-[GEOGRAPHIC_DATA]"
click at [314, 295] on select "All ALL All all CE Clubcard Boost UK Clubcard Marketing Clubcard ROI clubcard-b…" at bounding box center [392, 306] width 245 height 23
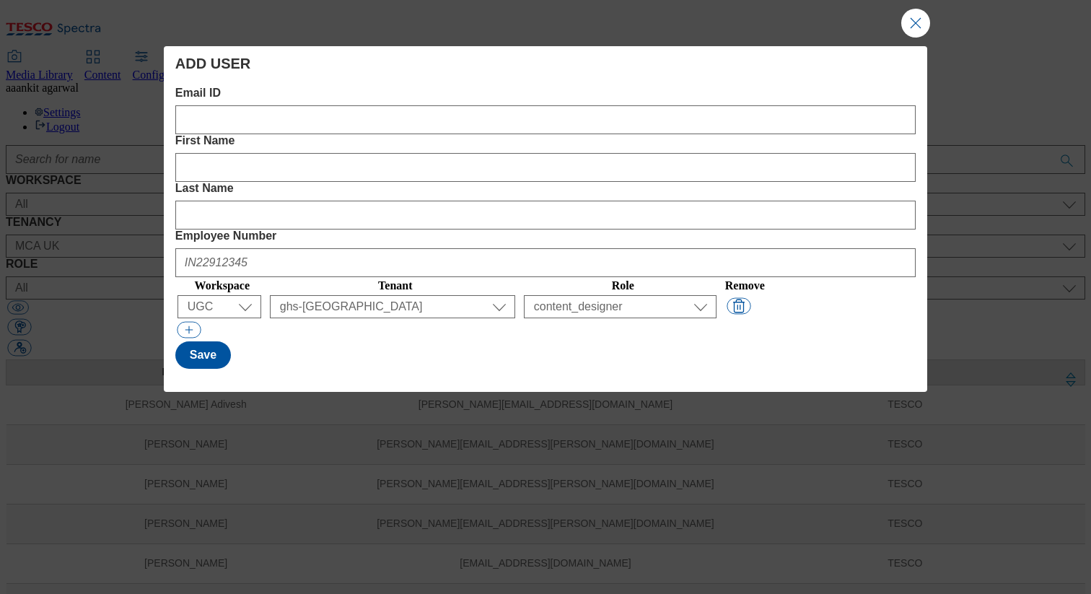
click at [419, 277] on table "Workspace Tenant Role Remove ( optional ) All Content Media Spectra UGC Config …" at bounding box center [471, 298] width 592 height 43
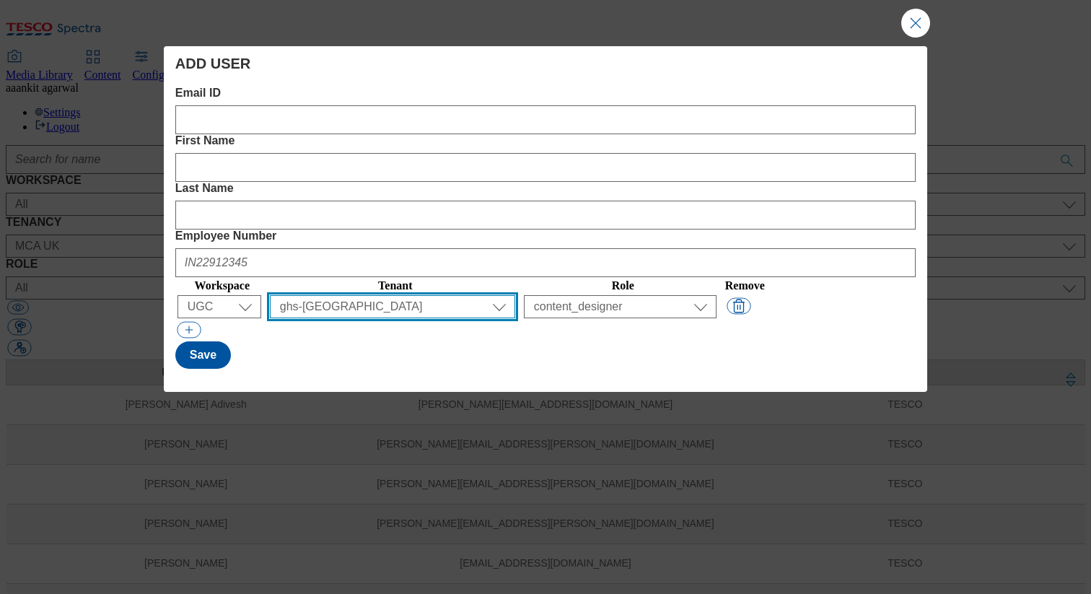
click at [419, 295] on select "All ALL All all CE Clubcard Boost UK Clubcard Marketing Clubcard ROI clubcard-b…" at bounding box center [392, 306] width 245 height 23
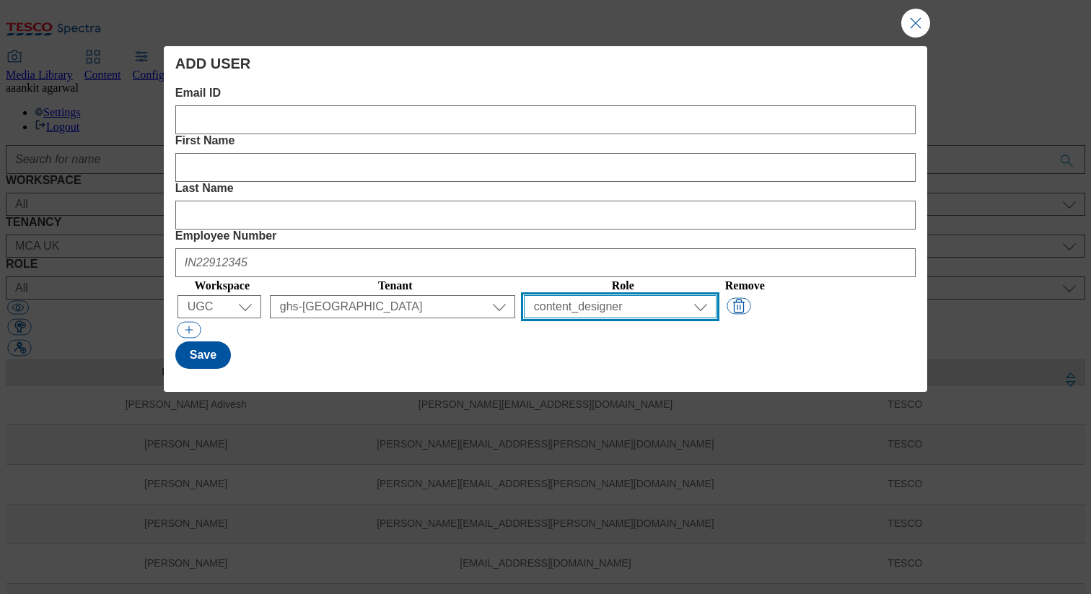
click at [709, 295] on select "All content_designer content_editor content_read developer guest media_admin mo…" at bounding box center [620, 306] width 193 height 23
select select "ugc_blacklist"
click at [565, 295] on select "All content_designer content_editor content_read developer guest media_admin mo…" at bounding box center [620, 306] width 193 height 23
click at [710, 295] on select "All content_designer content_editor content_read developer guest media_admin mo…" at bounding box center [620, 306] width 193 height 23
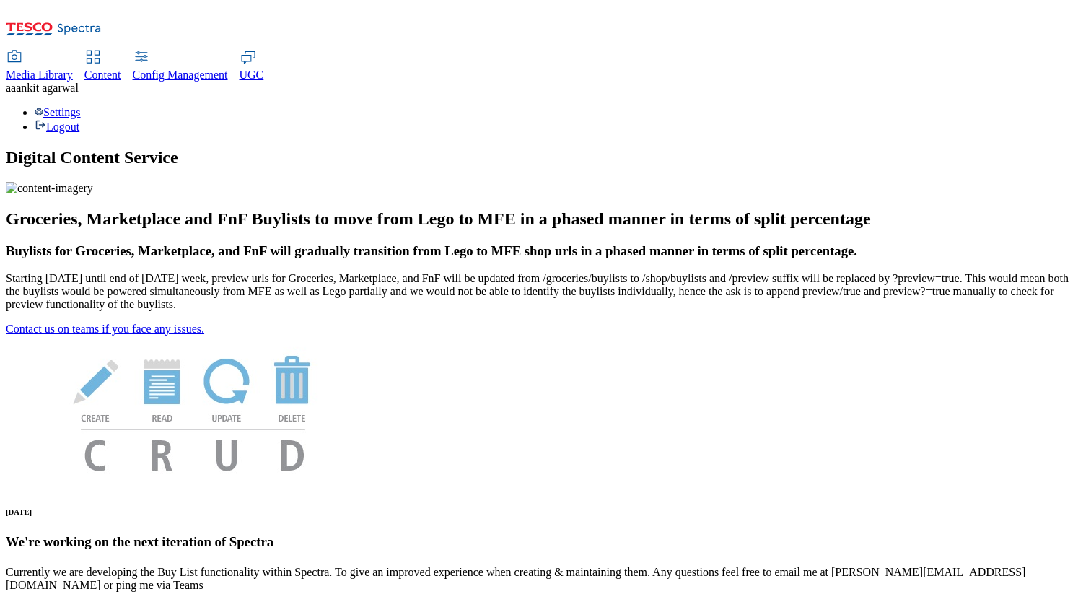
click at [1026, 82] on div "aa ankit agarwal" at bounding box center [546, 88] width 1080 height 13
click at [1021, 106] on div "Settings Logout" at bounding box center [546, 119] width 1080 height 27
click at [81, 106] on link "Settings" at bounding box center [58, 112] width 46 height 12
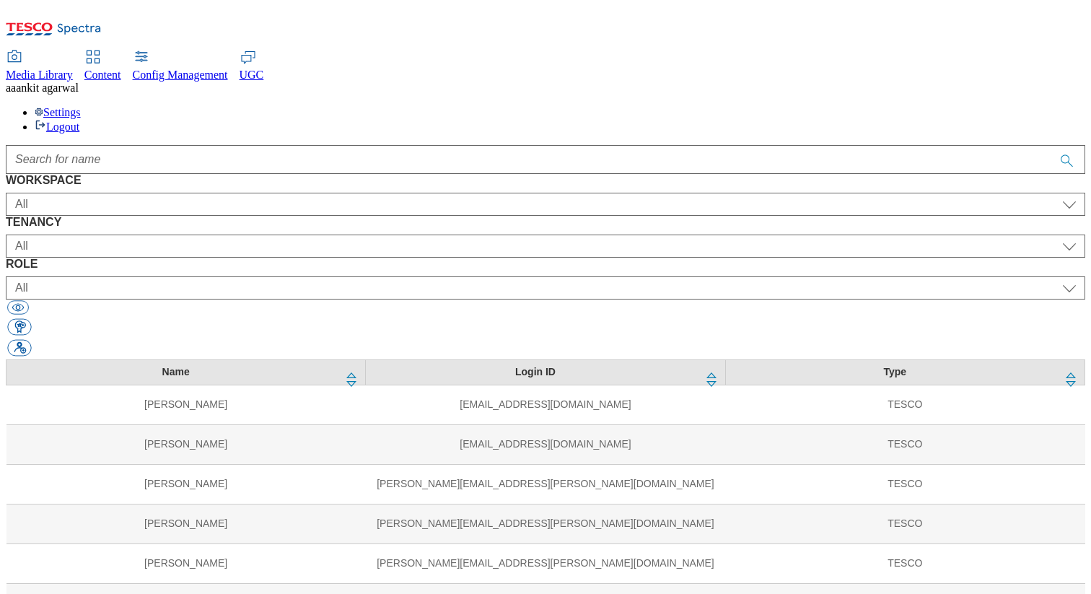
click at [1028, 106] on div "Settings Logout" at bounding box center [546, 119] width 1080 height 27
click at [79, 121] on link "Logout" at bounding box center [57, 127] width 45 height 12
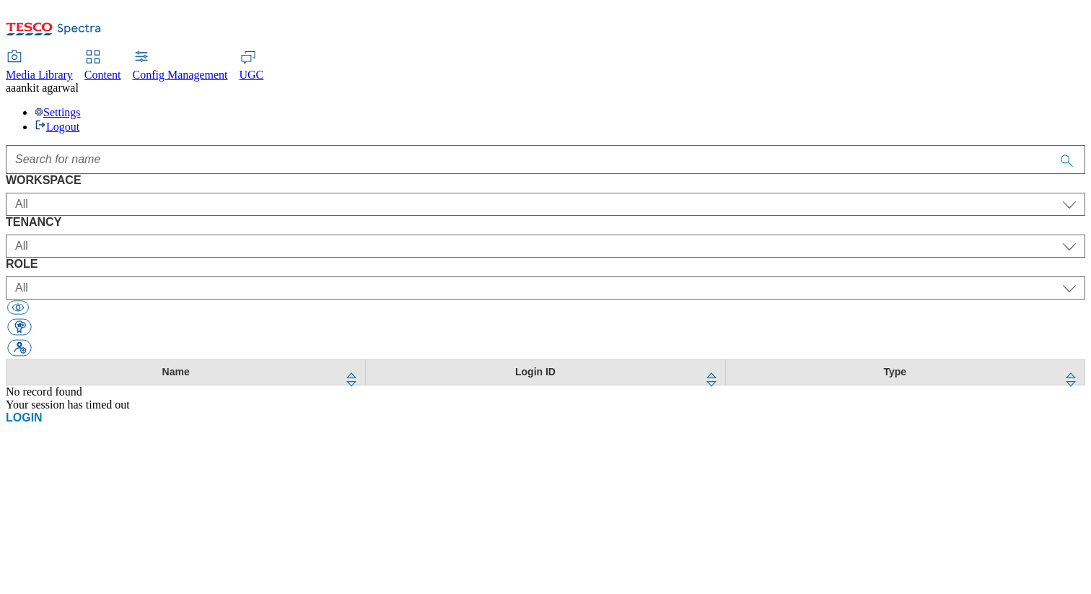
click at [121, 69] on span "Content" at bounding box center [102, 75] width 37 height 12
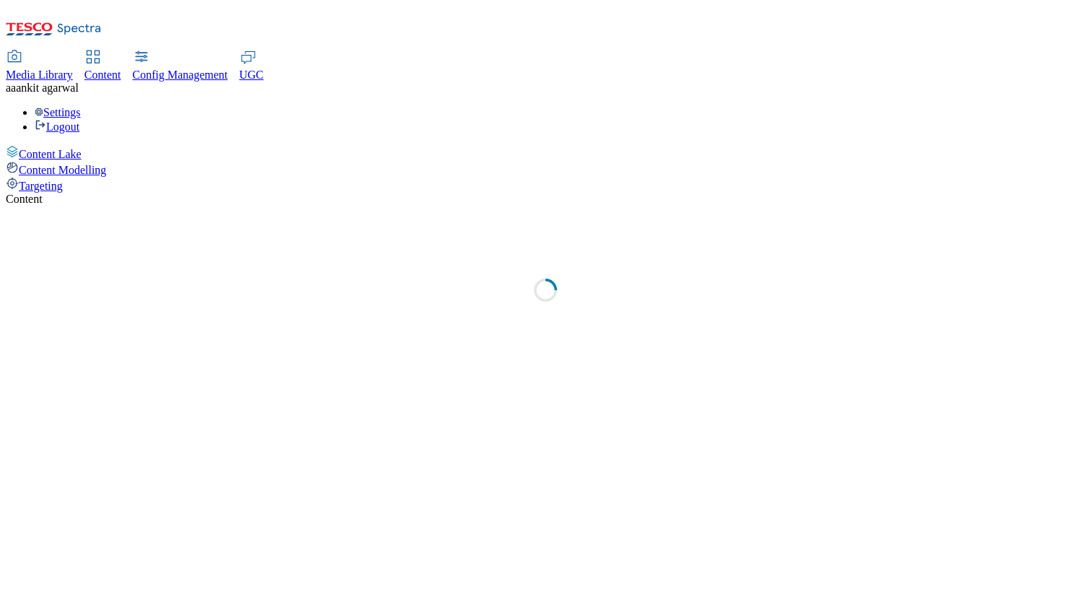
select select "group-comms"
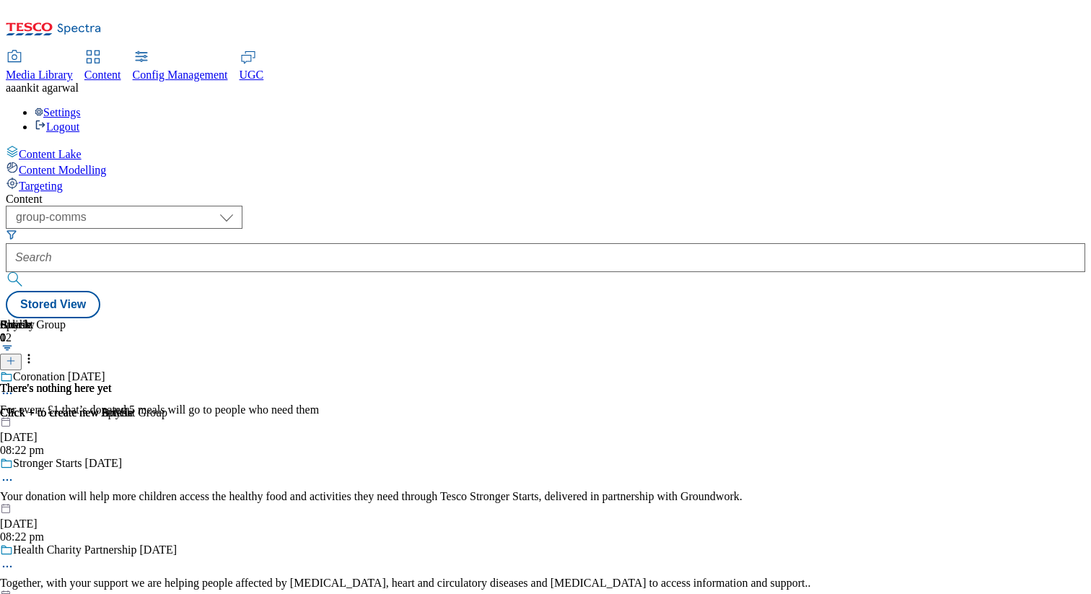
click at [228, 69] on span "Config Management" at bounding box center [180, 75] width 95 height 12
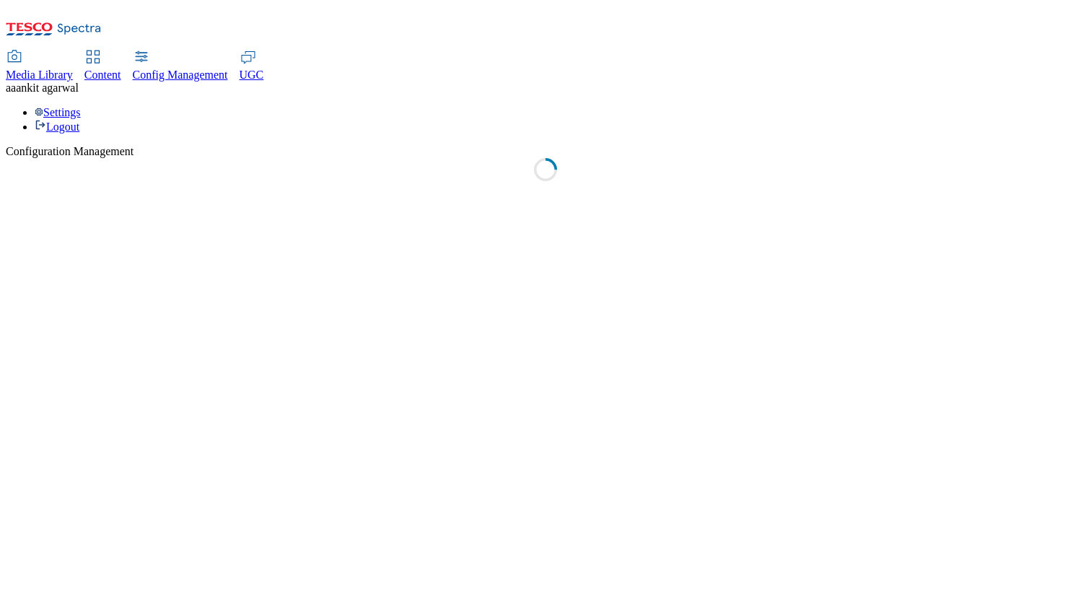
select select "uk"
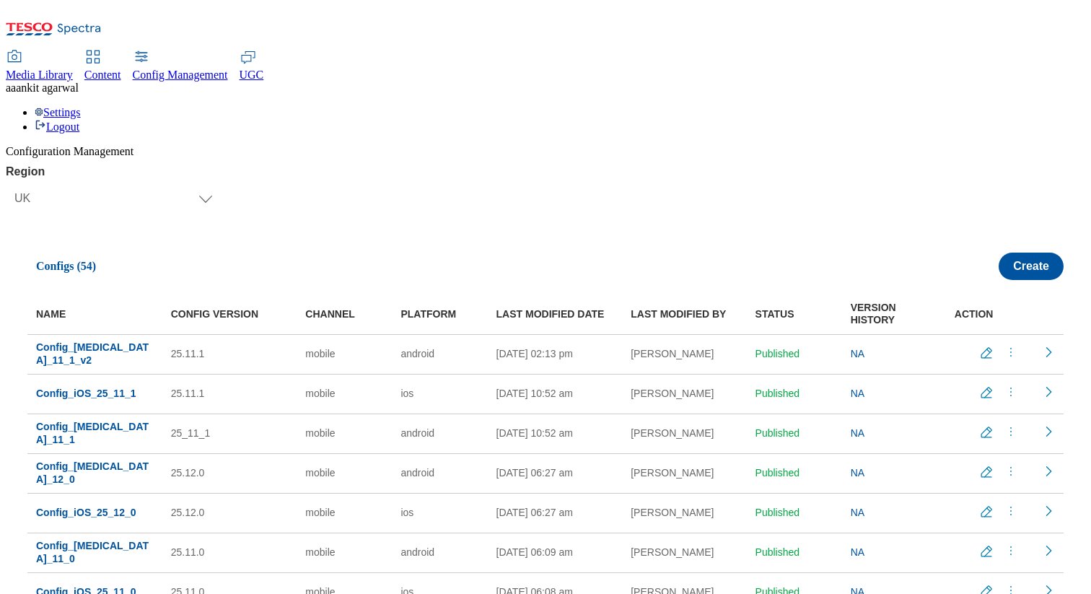
click at [264, 69] on span "UGC" at bounding box center [252, 75] width 25 height 12
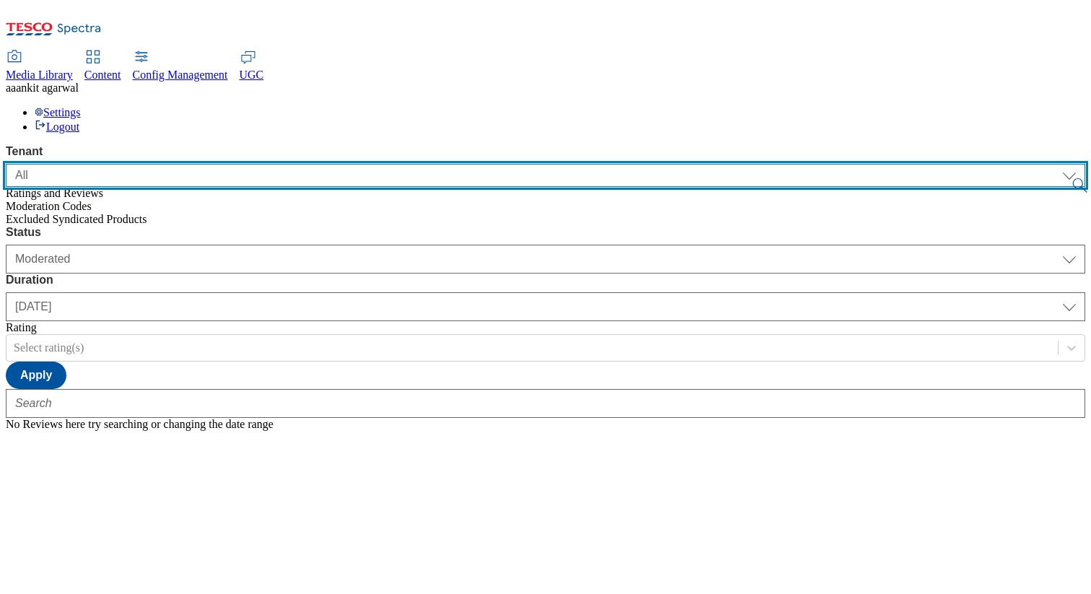
click at [113, 164] on select "ALL All CE CONFIG-CZ CONFIG-HU CONFIG-IE CONFIG-ROI CONFIG-SK CONFIG-TEST CONFI…" at bounding box center [546, 175] width 1080 height 23
select select "ghs-[GEOGRAPHIC_DATA]"
click at [6, 164] on select "ALL All CE CONFIG-CZ CONFIG-HU CONFIG-IE CONFIG-ROI CONFIG-SK CONFIG-TEST CONFI…" at bounding box center [546, 175] width 1080 height 23
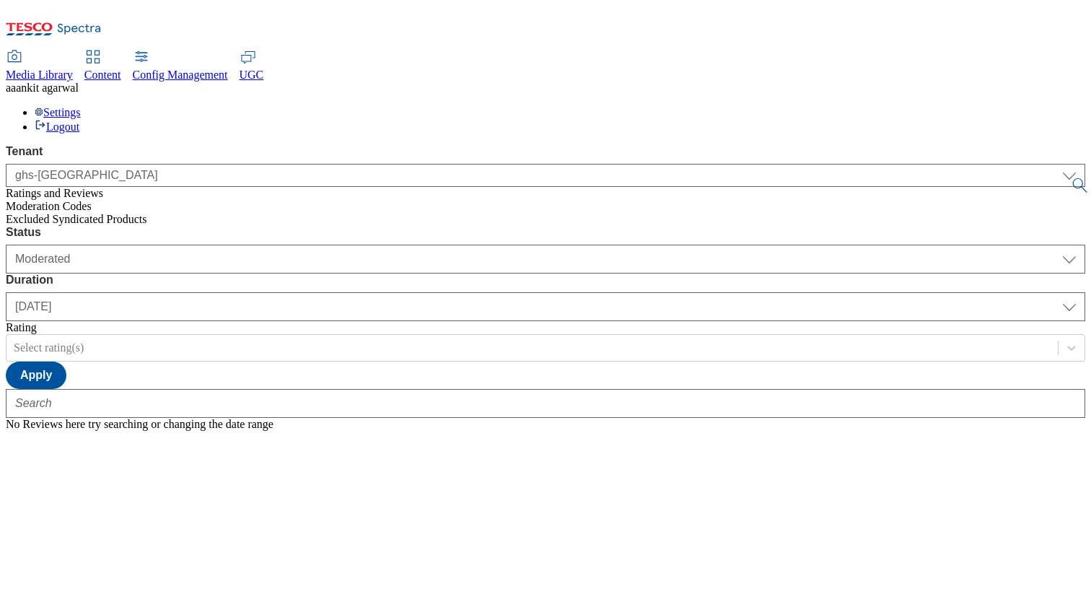
click at [68, 213] on span "Excluded Syndicated Products" at bounding box center [76, 219] width 141 height 12
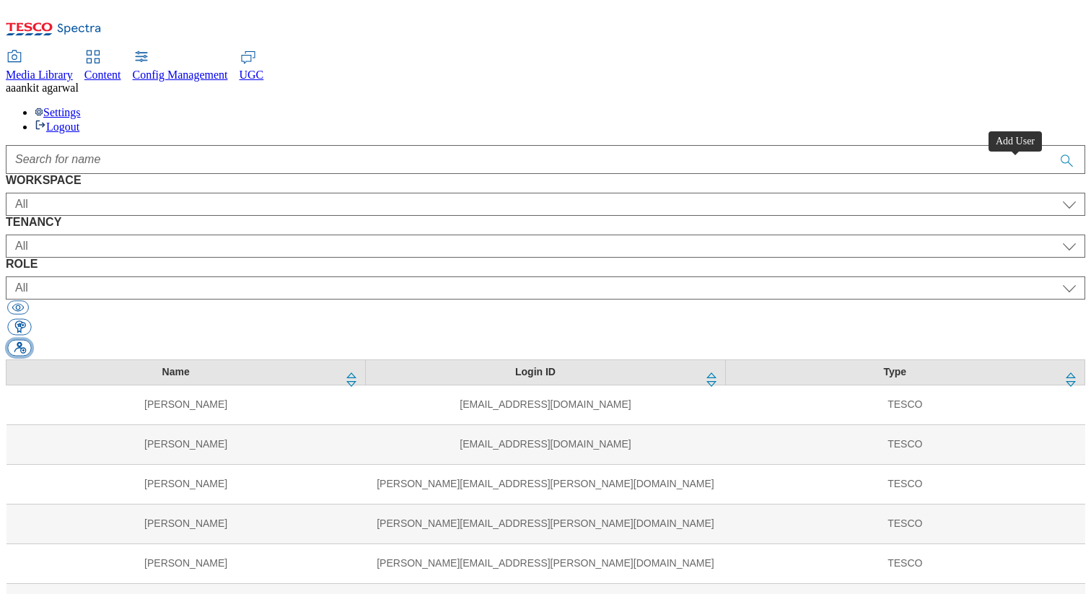
click at [31, 340] on button "button" at bounding box center [19, 348] width 24 height 17
select select "Content"
select select "CZ"
select select "content_designer"
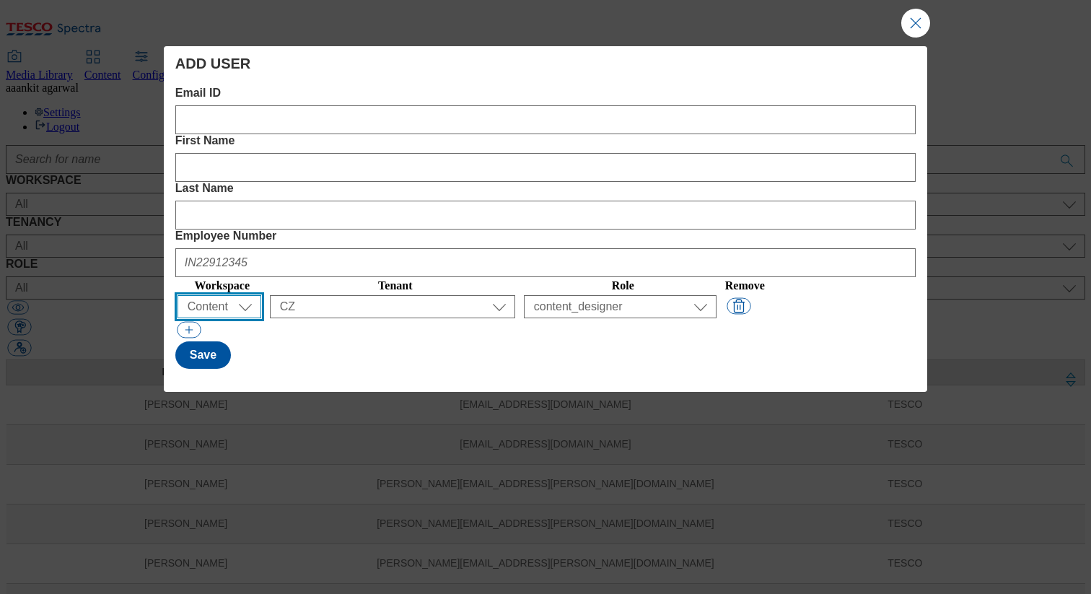
click at [250, 295] on select "All Content Media Spectra UGC Config" at bounding box center [220, 306] width 84 height 23
select select "UGC"
click at [180, 295] on select "All Content Media Spectra UGC Config" at bounding box center [220, 306] width 84 height 23
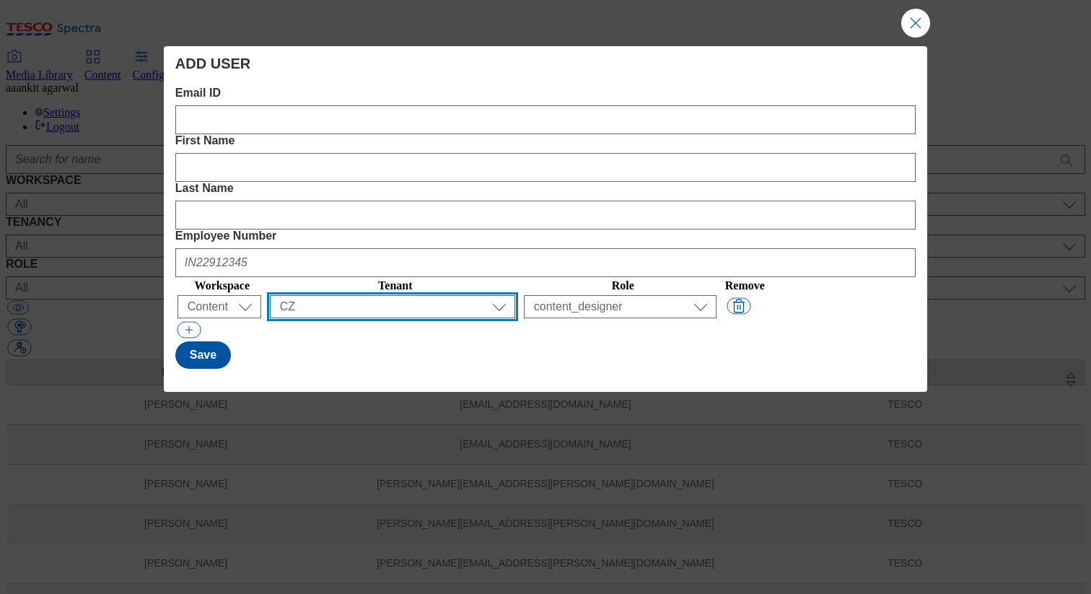
click at [375, 295] on select "All ALL All all CE Clubcard Boost UK Clubcard Marketing Clubcard ROI clubcard-b…" at bounding box center [392, 306] width 245 height 23
click at [314, 295] on select "All ALL All all CE Clubcard Boost UK Clubcard Marketing Clubcard ROI clubcard-b…" at bounding box center [392, 306] width 245 height 23
click at [351, 295] on select "All ALL All all CE Clubcard Boost UK Clubcard Marketing Clubcard ROI clubcard-b…" at bounding box center [392, 306] width 245 height 23
select select "ghs-[GEOGRAPHIC_DATA]"
click at [314, 295] on select "All ALL All all CE Clubcard Boost UK Clubcard Marketing Clubcard ROI clubcard-b…" at bounding box center [392, 306] width 245 height 23
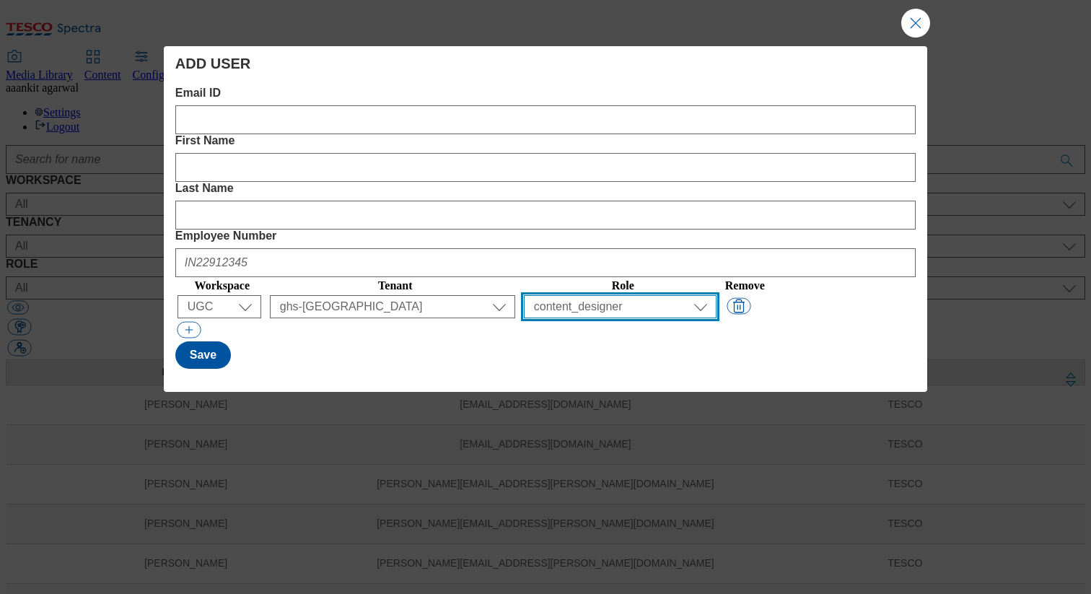
click at [652, 295] on select "All content_designer content_editor content_read developer guest media_admin mo…" at bounding box center [620, 306] width 193 height 23
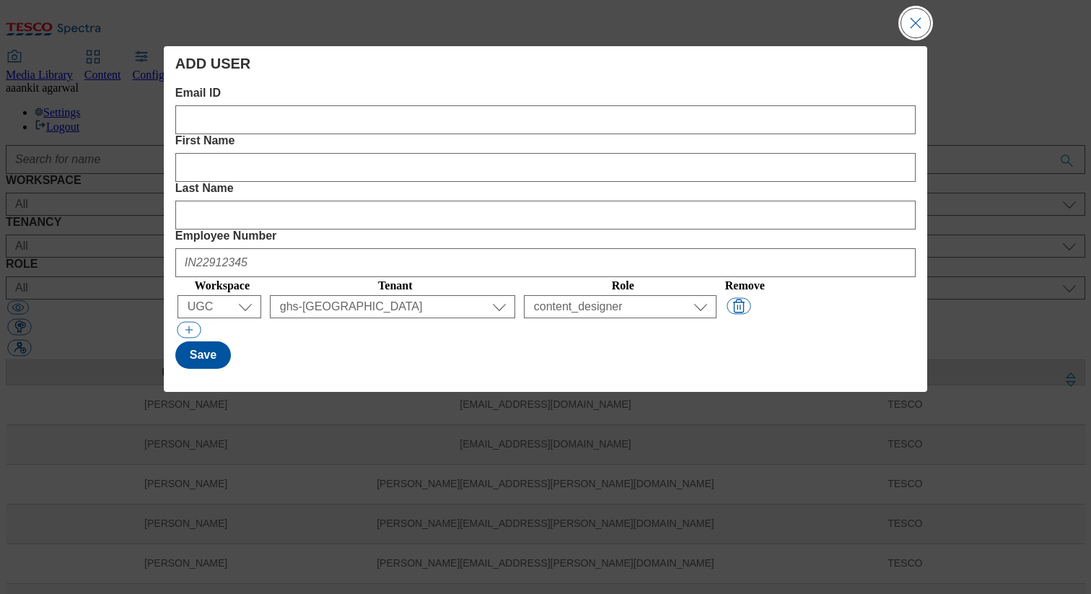
click at [916, 20] on button "Close Modal" at bounding box center [915, 23] width 29 height 29
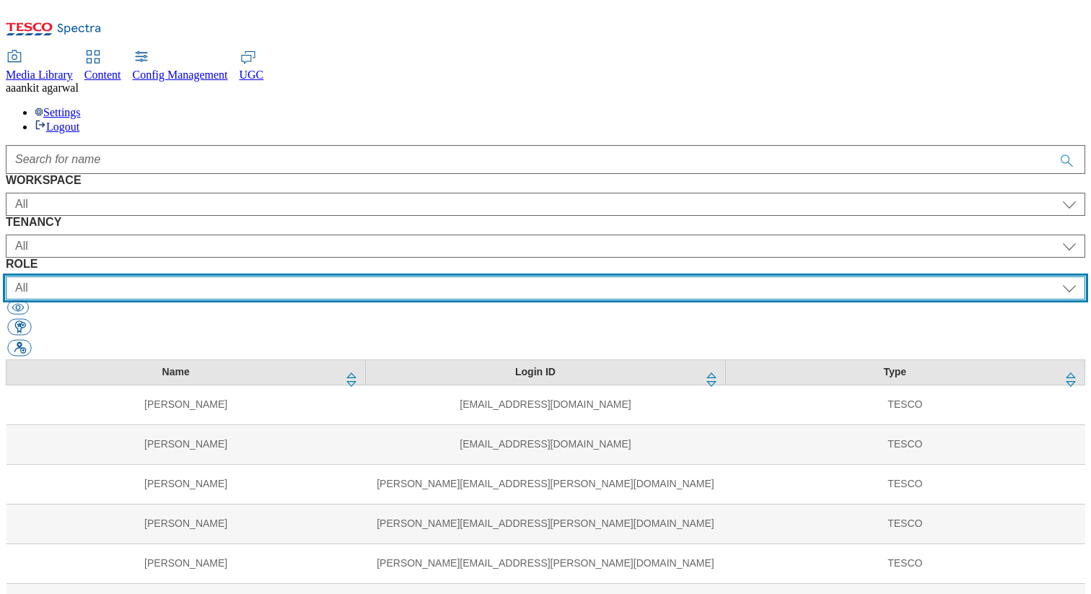
click at [715, 276] on select "All content_designer content_editor content_read developer guest media_admin mo…" at bounding box center [546, 287] width 1080 height 23
select select "ugc_blacklist"
click at [630, 276] on select "All content_designer content_editor content_read developer guest media_admin mo…" at bounding box center [546, 287] width 1080 height 23
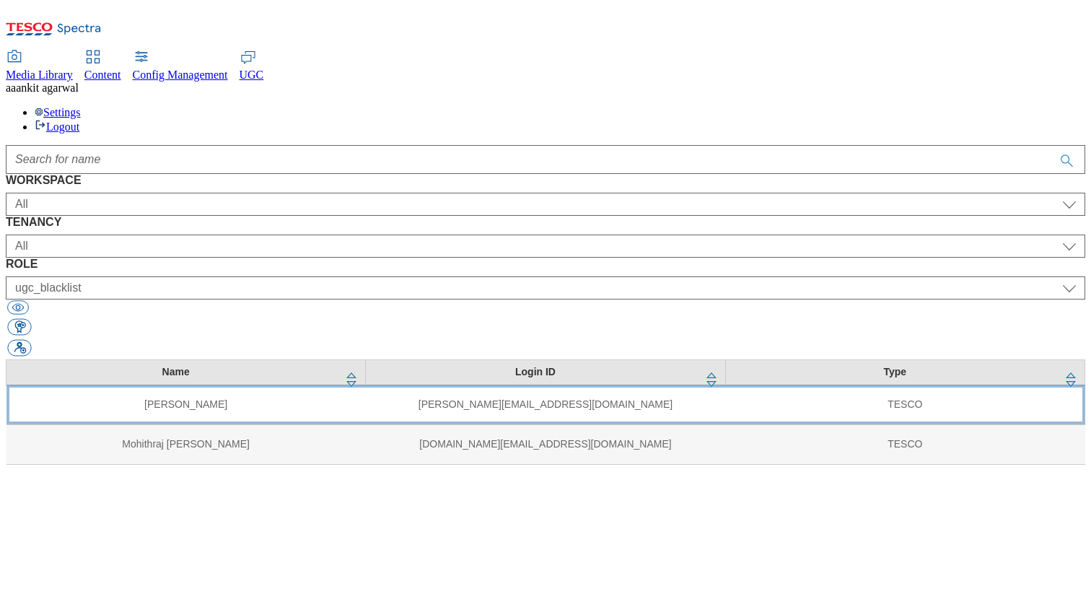
click at [380, 385] on td "[PERSON_NAME][EMAIL_ADDRESS][DOMAIN_NAME]" at bounding box center [545, 405] width 359 height 40
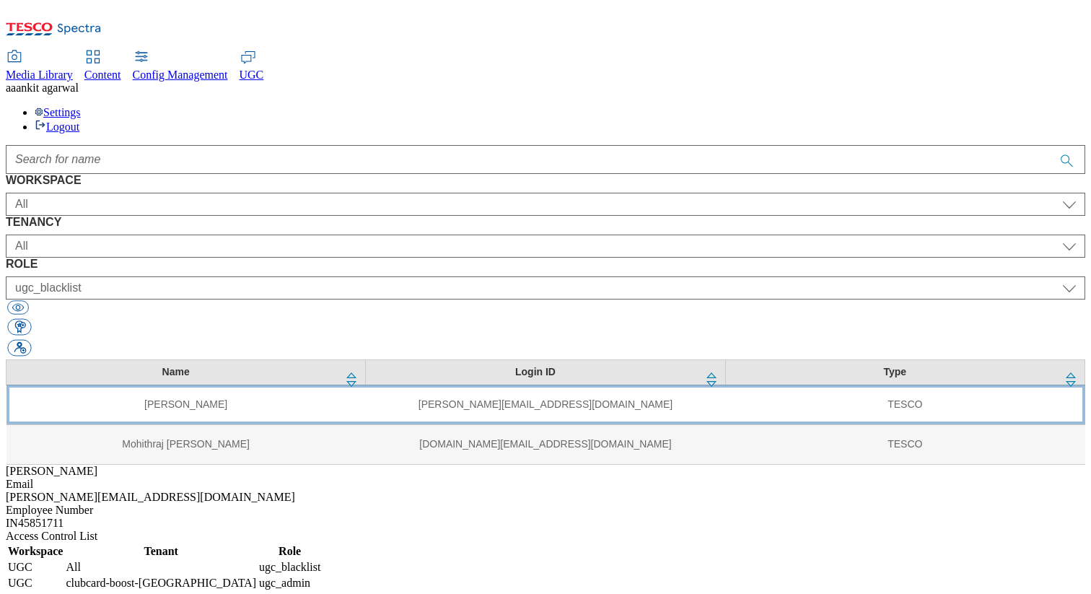
click at [725, 385] on td "TESCO" at bounding box center [904, 405] width 359 height 40
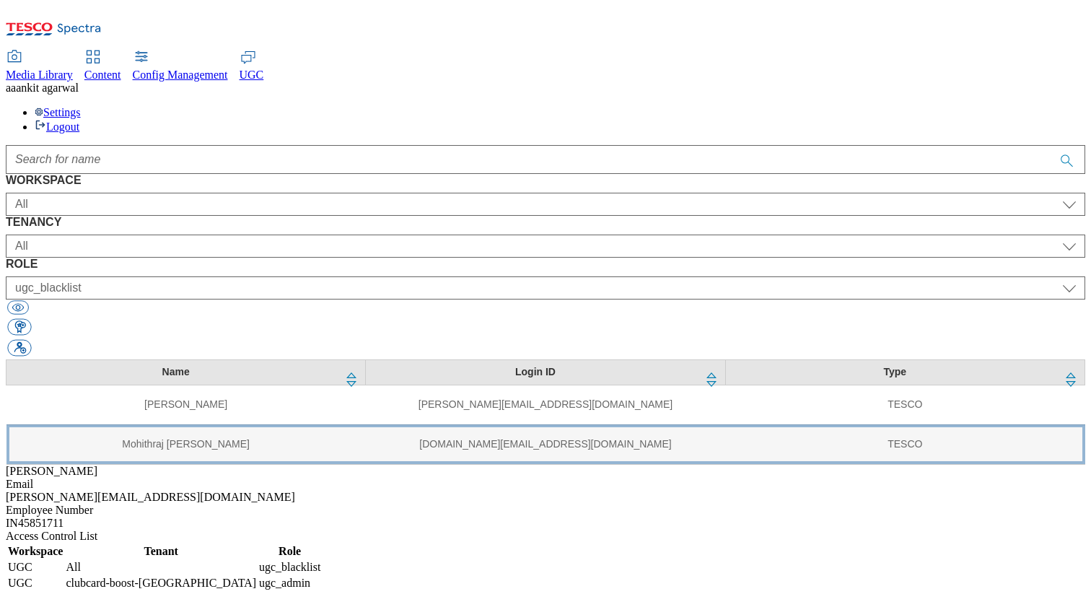
click at [725, 424] on td "TESCO" at bounding box center [904, 444] width 359 height 40
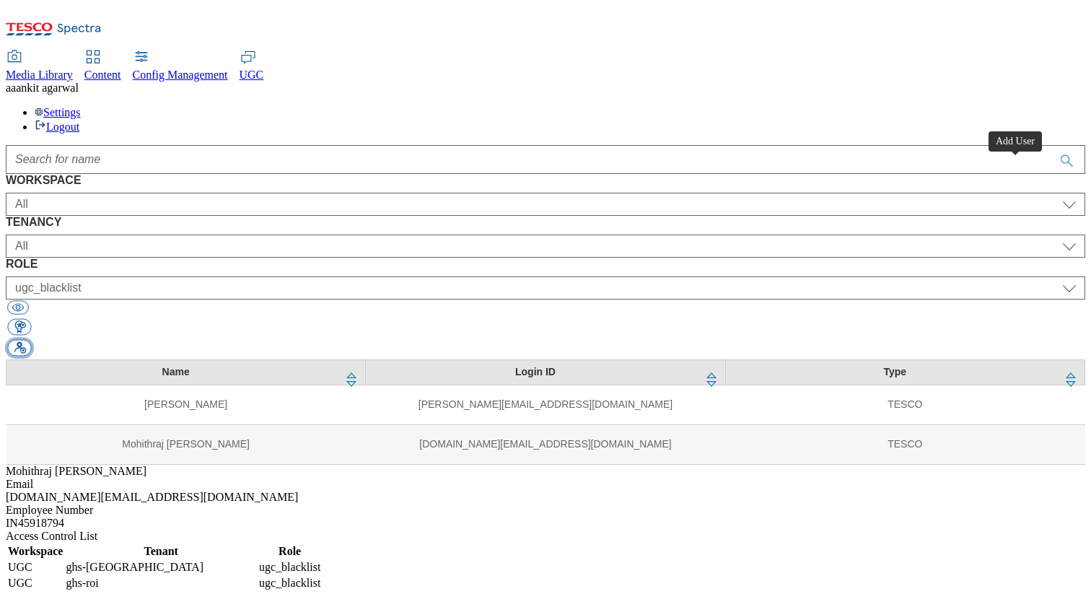
click at [31, 340] on button "button" at bounding box center [19, 348] width 24 height 17
select select "Content"
select select "CZ"
select select "content_designer"
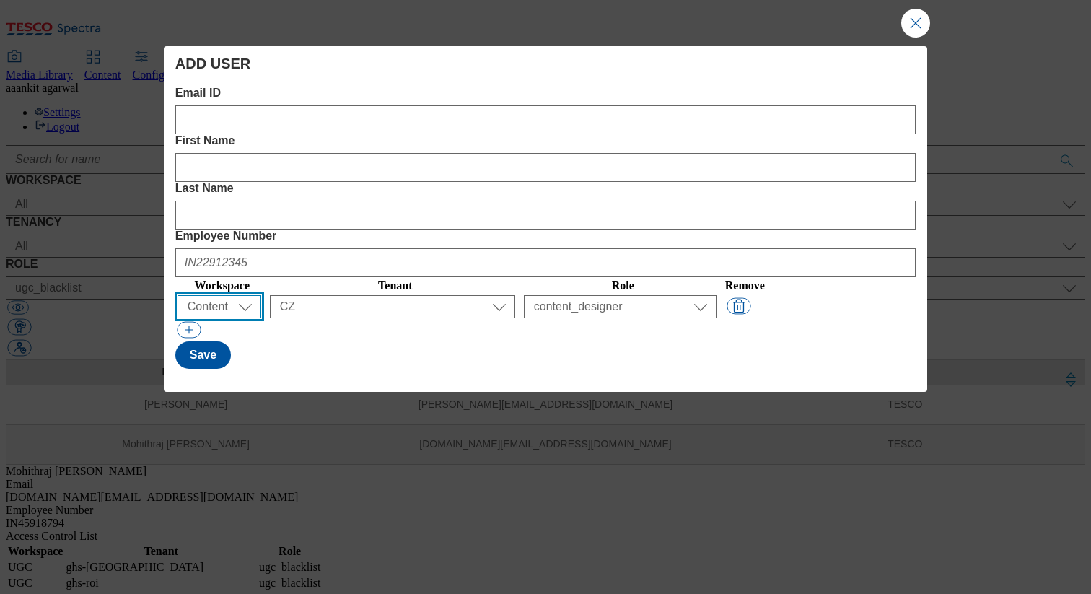
click at [201, 295] on select "All Content Media Spectra UGC Config" at bounding box center [220, 306] width 84 height 23
select select "UGC"
click at [180, 295] on select "All Content Media Spectra UGC Config" at bounding box center [220, 306] width 84 height 23
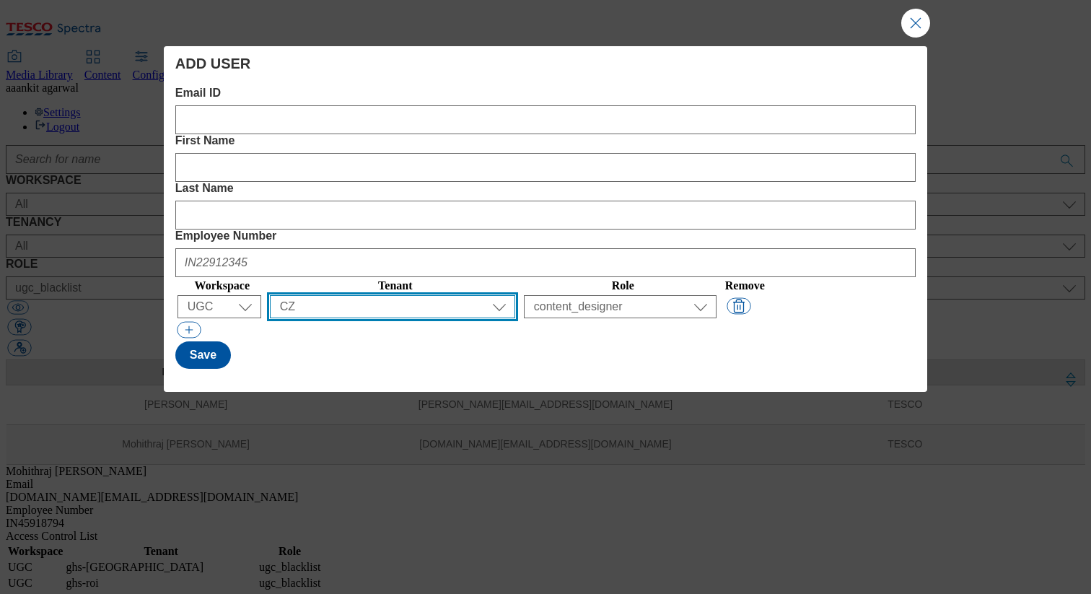
click at [447, 295] on select "All ALL All all CE Clubcard Boost UK Clubcard Marketing Clubcard ROI clubcard-b…" at bounding box center [392, 306] width 245 height 23
select select "ghs-[GEOGRAPHIC_DATA]"
click at [314, 295] on select "All ALL All all CE Clubcard Boost UK Clubcard Marketing Clubcard ROI clubcard-b…" at bounding box center [392, 306] width 245 height 23
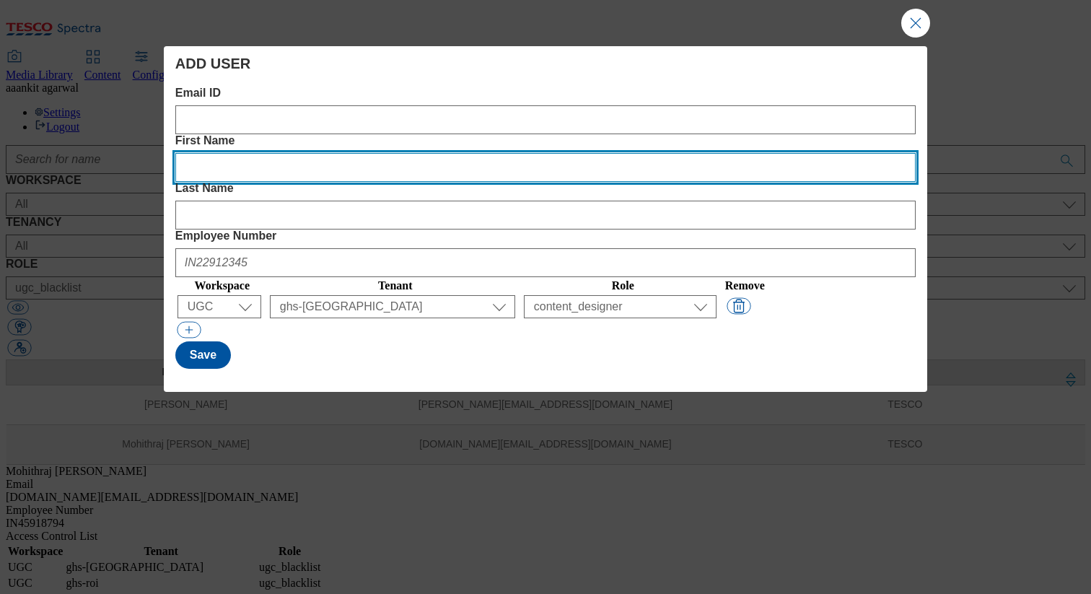
click at [414, 153] on Name "First Name" at bounding box center [545, 167] width 740 height 29
paste Name "[PERSON_NAME]"
type Name "[PERSON_NAME]"
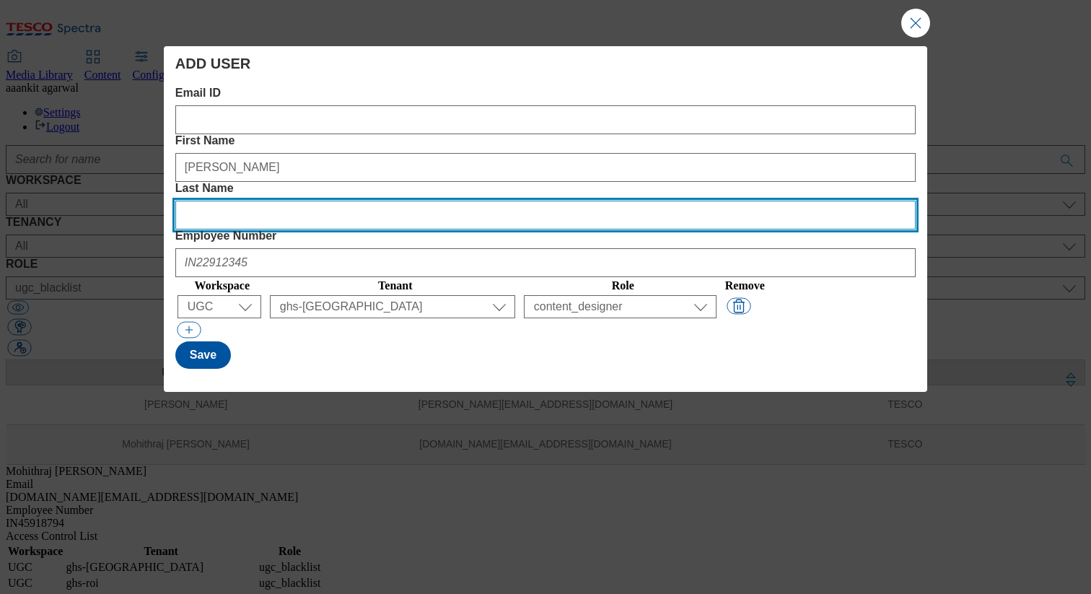
click at [601, 201] on Name "Last Name" at bounding box center [545, 215] width 740 height 29
paste Name "Warner"
type Name "Warner"
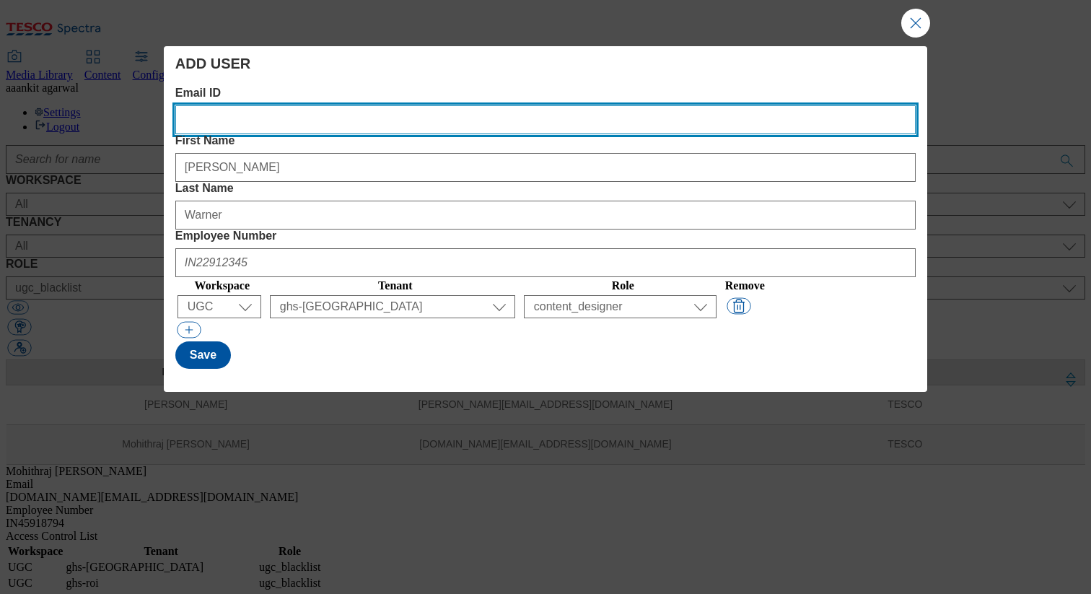
click at [316, 123] on ID "Email ID" at bounding box center [545, 119] width 740 height 29
paste ID "[PERSON_NAME][EMAIL_ADDRESS][PERSON_NAME][DOMAIN_NAME]"
type ID "[PERSON_NAME][EMAIL_ADDRESS][PERSON_NAME][DOMAIN_NAME]"
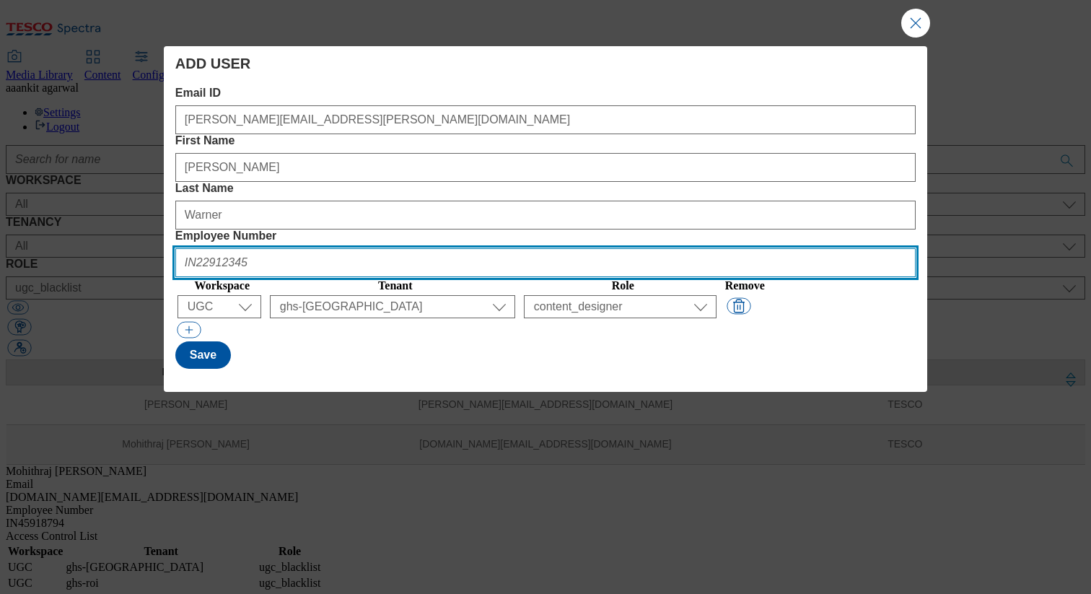
click at [795, 248] on Number "Employee Number" at bounding box center [545, 262] width 740 height 29
paste Number "17678269"
click at [769, 248] on Number "UK 17678269" at bounding box center [545, 262] width 740 height 29
type Number "UK17678269"
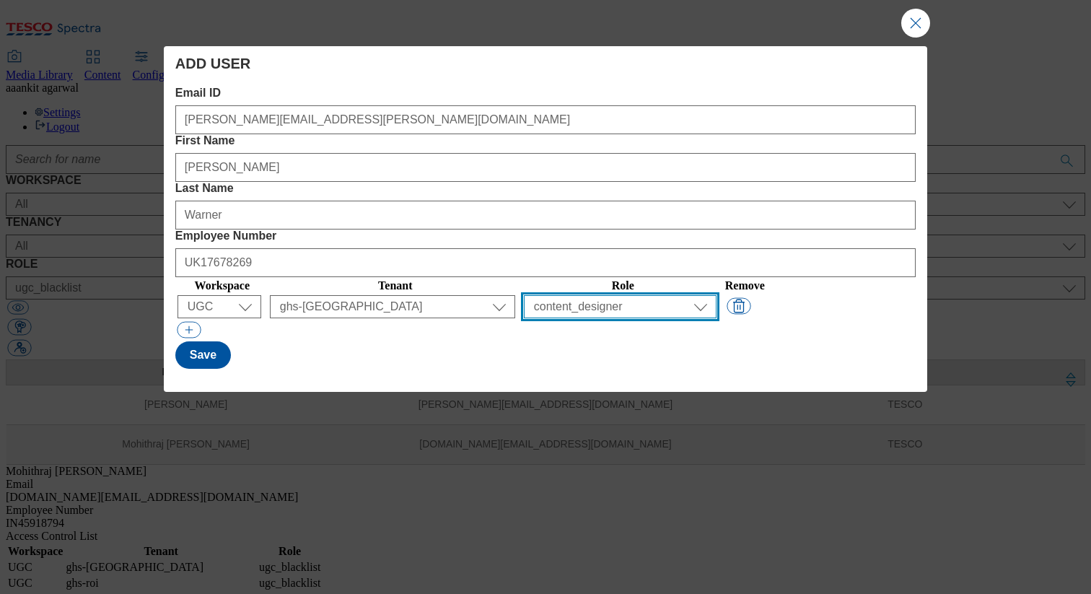
click at [711, 295] on select "All content_designer content_editor content_read developer guest media_admin mo…" at bounding box center [620, 306] width 193 height 23
select select "ugc_blacklist"
click at [565, 295] on select "All content_designer content_editor content_read developer guest media_admin mo…" at bounding box center [620, 306] width 193 height 23
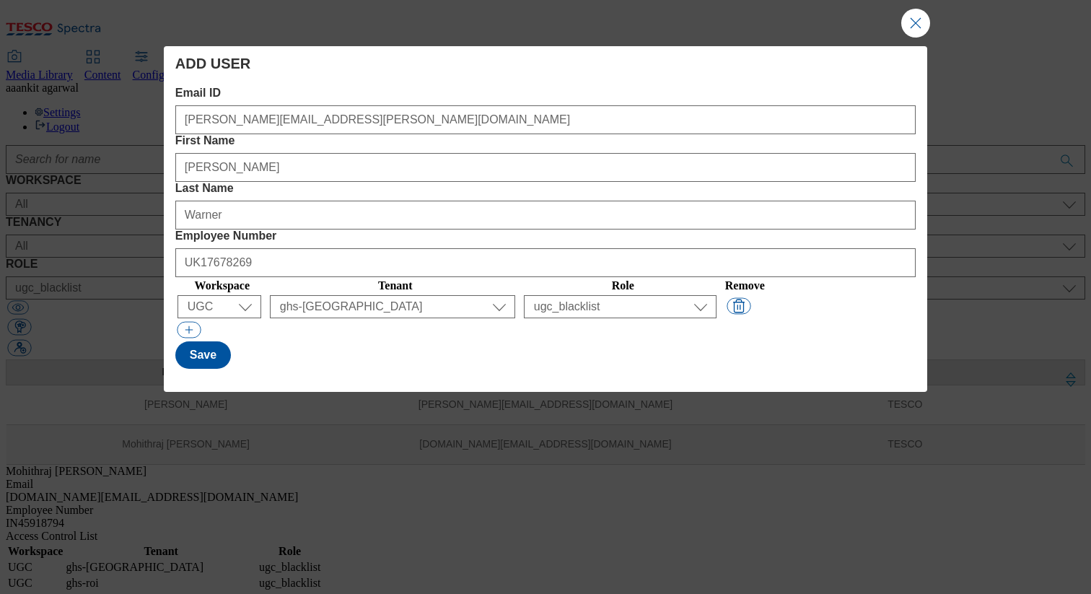
click at [612, 277] on table "Workspace Tenant Role Remove ( optional ) All Content Media Spectra UGC Config …" at bounding box center [471, 298] width 592 height 43
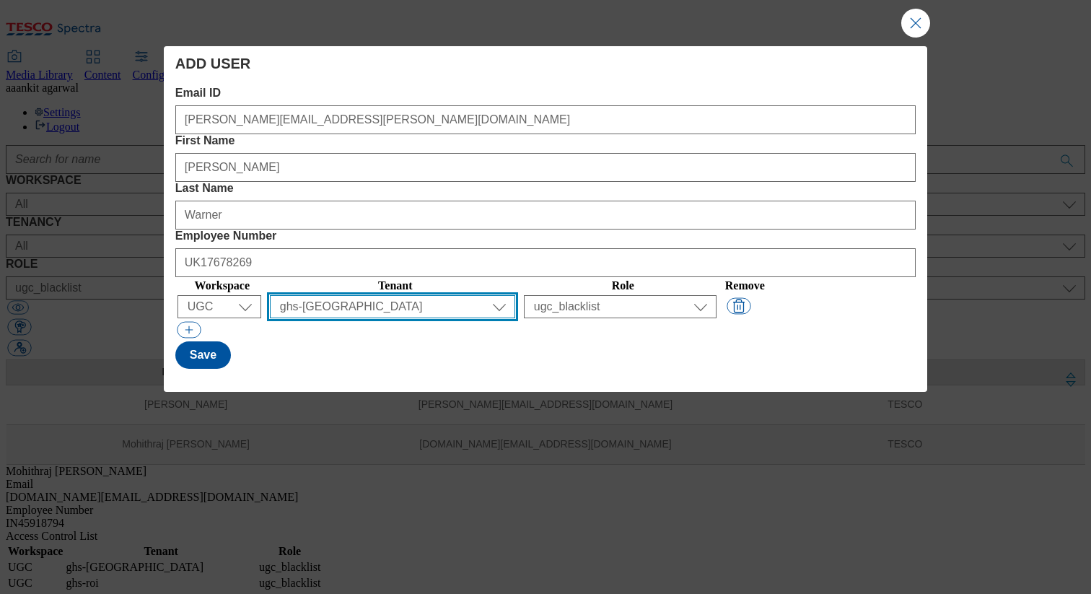
click at [471, 295] on select "All ALL All all CE Clubcard Boost UK Clubcard Marketing Clubcard ROI clubcard-b…" at bounding box center [392, 306] width 245 height 23
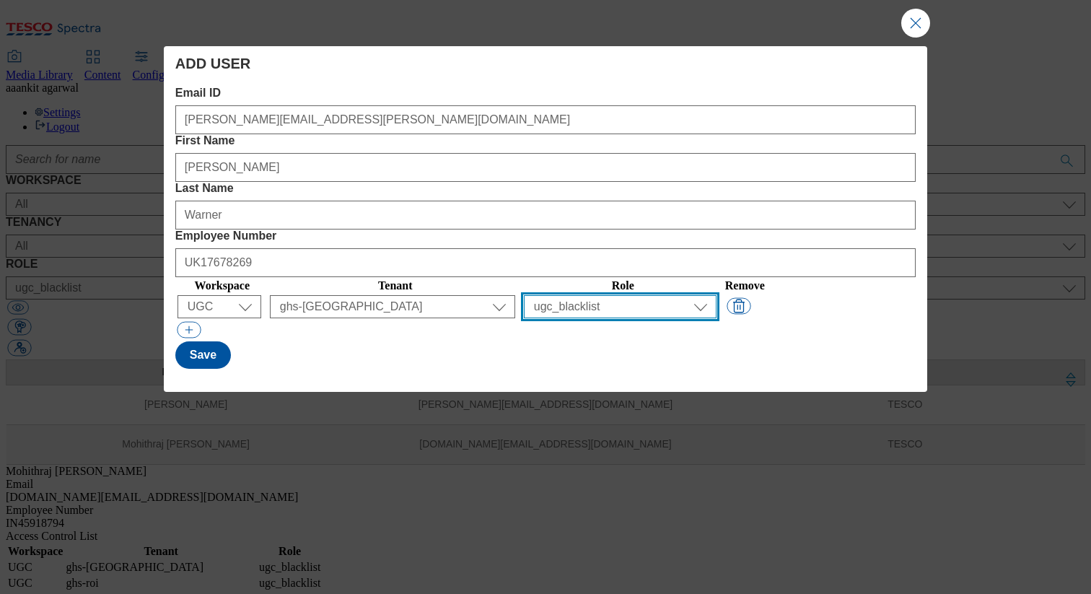
click at [661, 295] on select "All content_designer content_editor content_read developer guest media_admin mo…" at bounding box center [620, 306] width 193 height 23
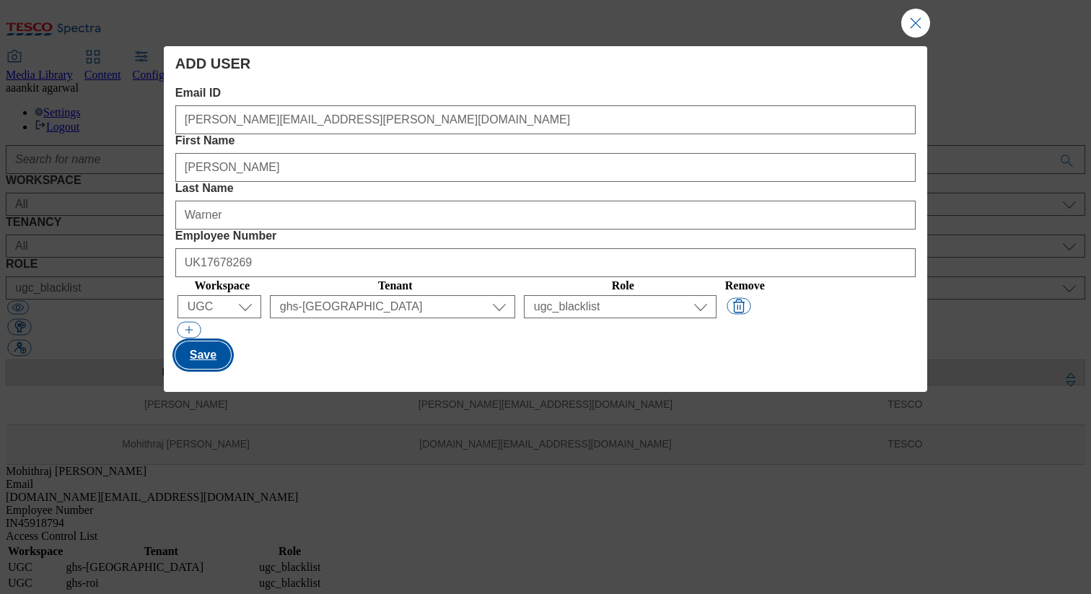
click at [217, 341] on button "Save" at bounding box center [203, 354] width 56 height 27
select select "Content"
select select "CZ"
select select "content_designer"
